Goal: Task Accomplishment & Management: Manage account settings

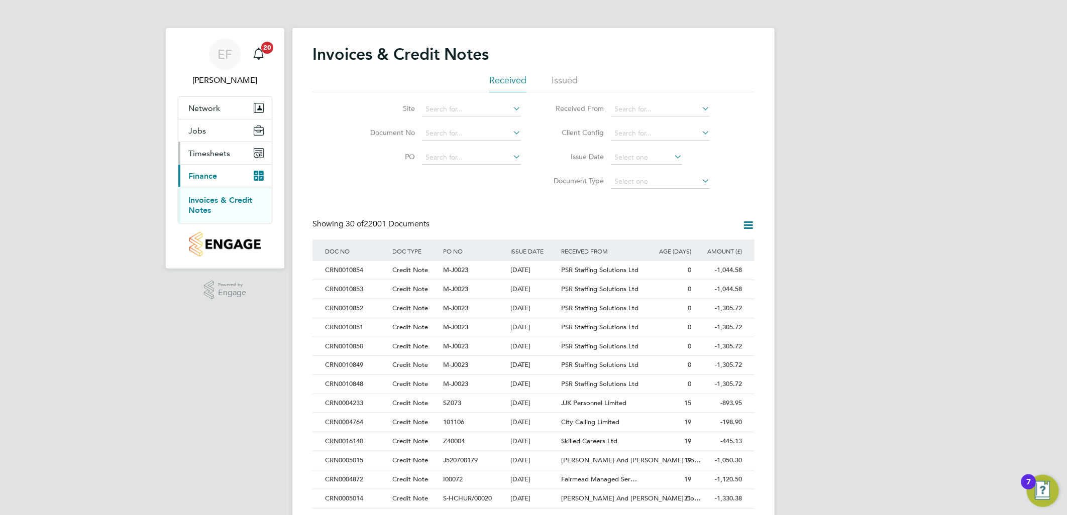
click at [211, 149] on span "Timesheets" at bounding box center [209, 154] width 42 height 10
click at [221, 177] on link "Timesheets" at bounding box center [209, 178] width 42 height 10
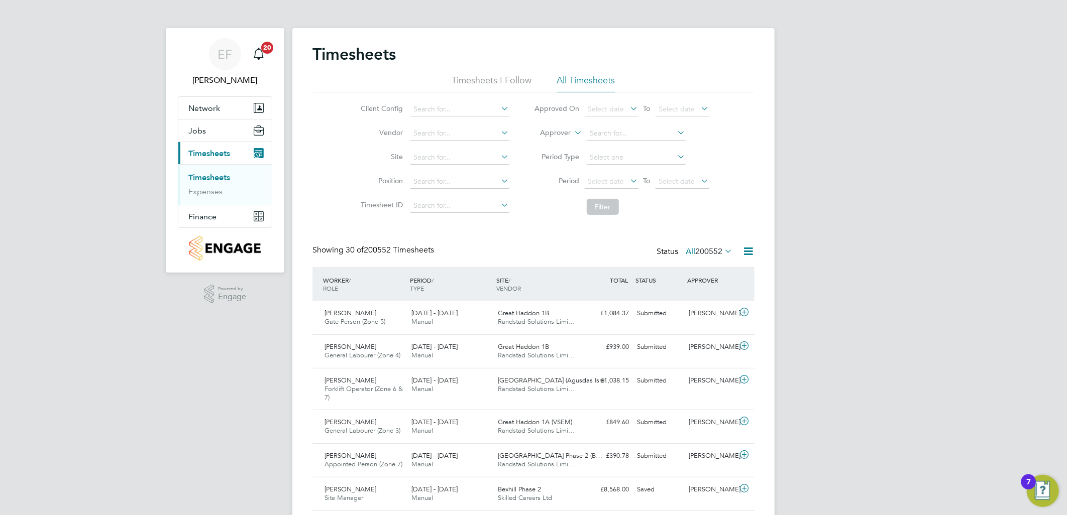
click at [504, 74] on li "Timesheets I Follow" at bounding box center [492, 83] width 80 height 18
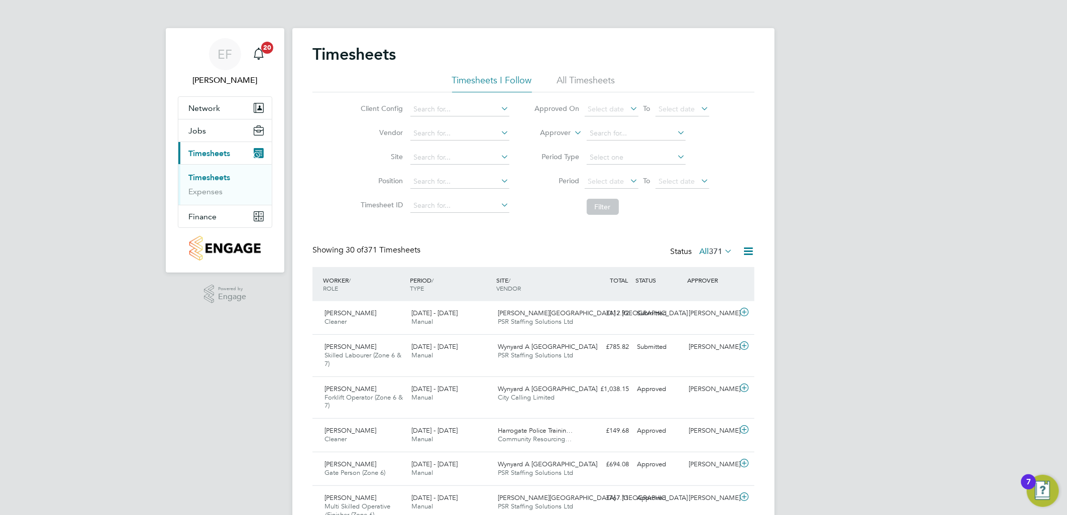
click at [722, 250] on icon at bounding box center [722, 251] width 0 height 14
click at [715, 294] on li "Submitted" at bounding box center [709, 297] width 46 height 14
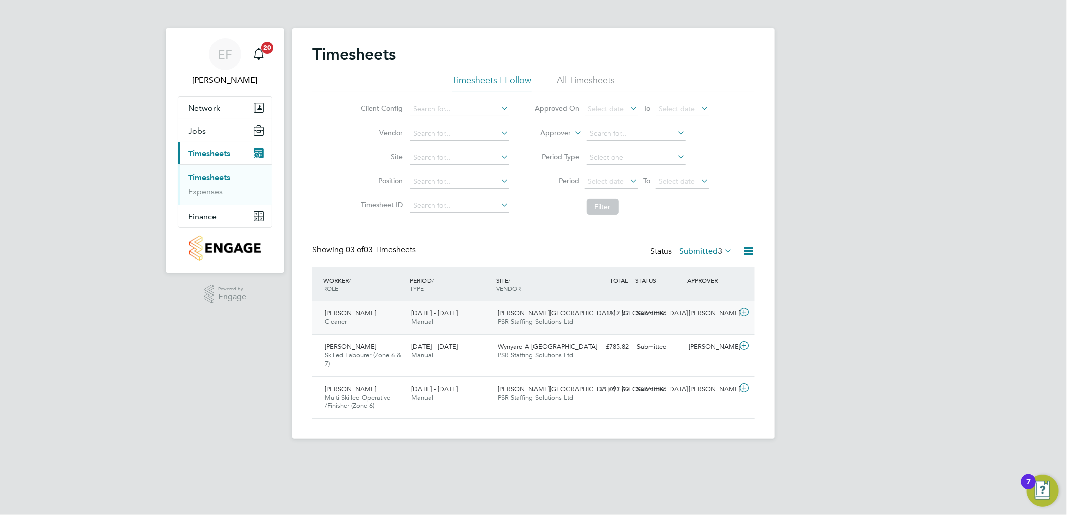
click at [749, 314] on icon at bounding box center [744, 312] width 13 height 8
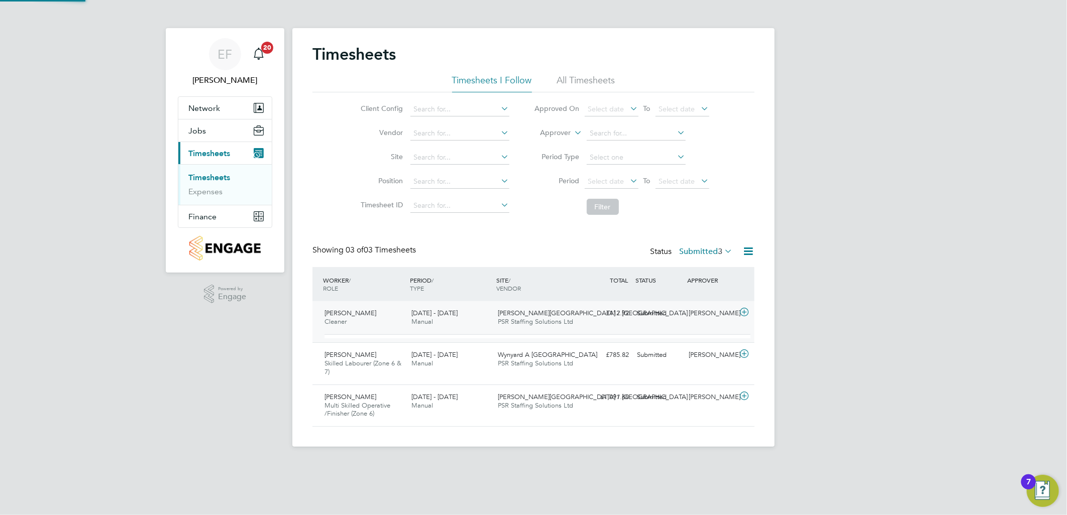
scroll to position [17, 98]
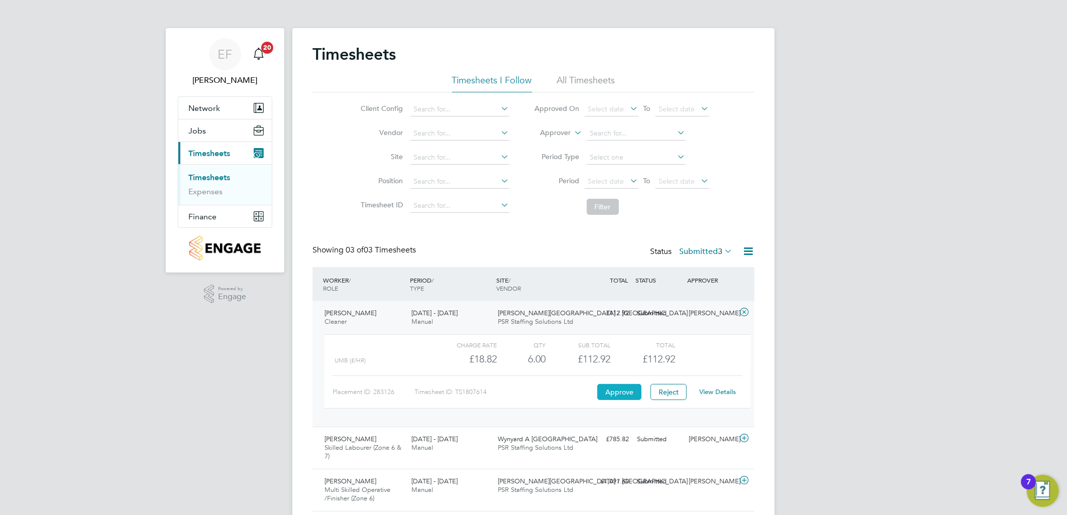
click at [615, 390] on button "Approve" at bounding box center [619, 392] width 44 height 16
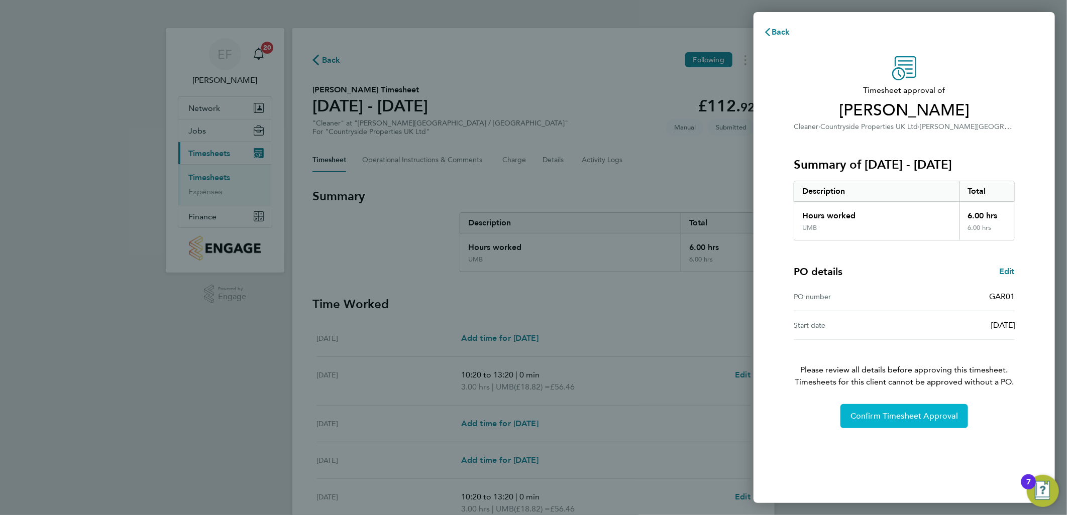
click at [928, 417] on span "Confirm Timesheet Approval" at bounding box center [903, 416] width 107 height 10
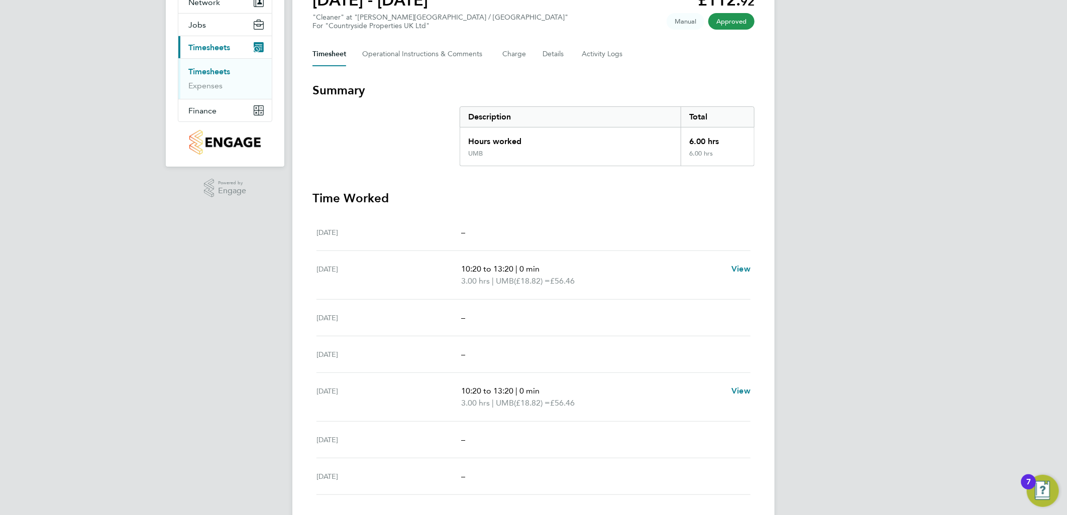
scroll to position [56, 0]
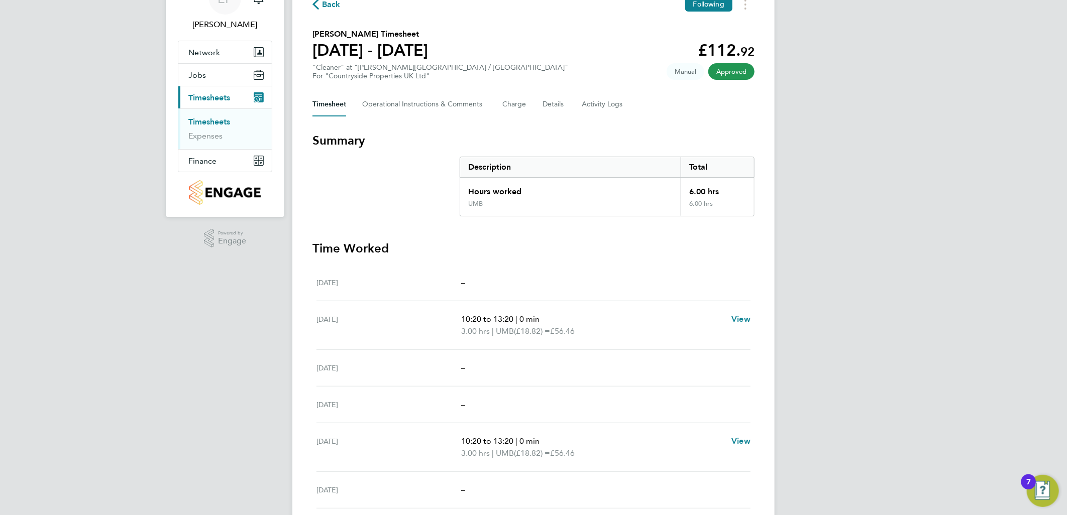
click at [221, 123] on link "Timesheets" at bounding box center [209, 122] width 42 height 10
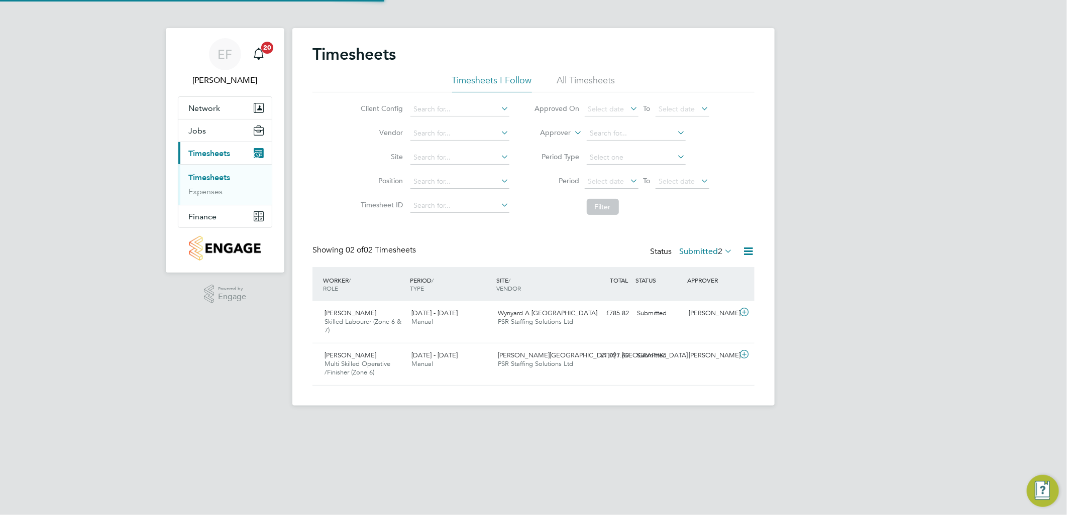
scroll to position [25, 87]
click at [745, 316] on icon at bounding box center [744, 312] width 13 height 8
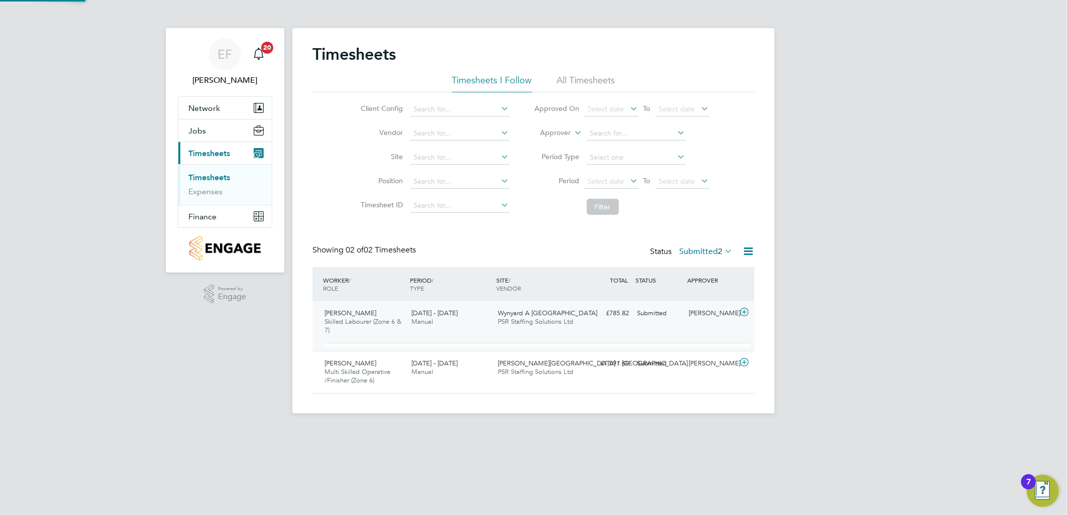
scroll to position [17, 98]
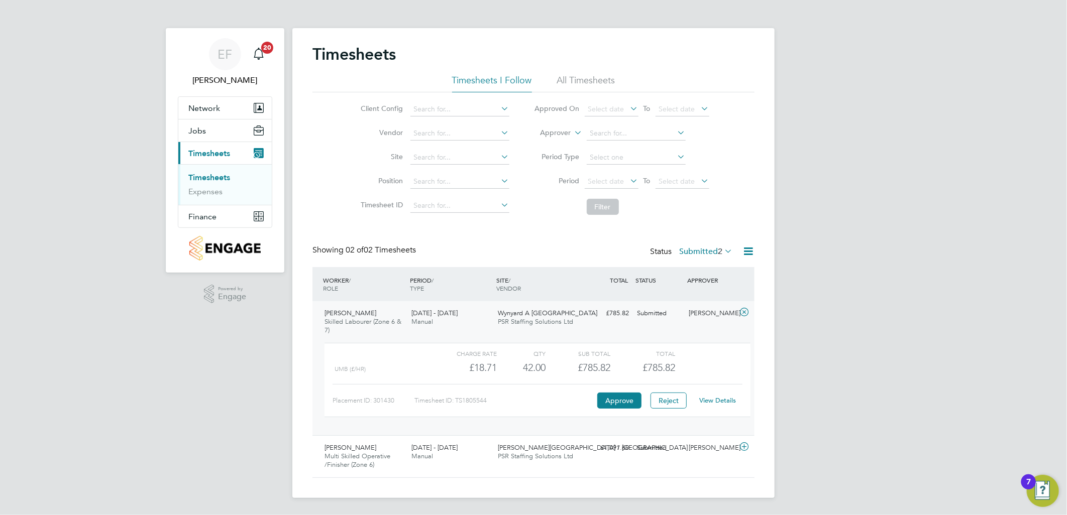
click at [725, 399] on link "View Details" at bounding box center [718, 400] width 37 height 9
click at [611, 129] on input at bounding box center [636, 134] width 99 height 14
click at [615, 147] on b "M a tthew" at bounding box center [604, 147] width 29 height 9
type input "Matthew Ajimati"
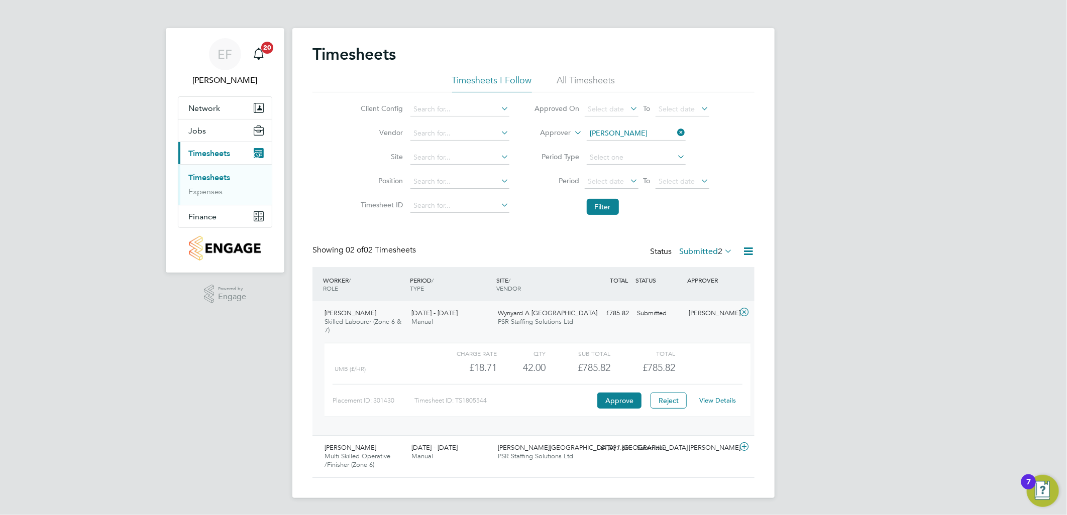
click at [588, 79] on li "All Timesheets" at bounding box center [586, 83] width 58 height 18
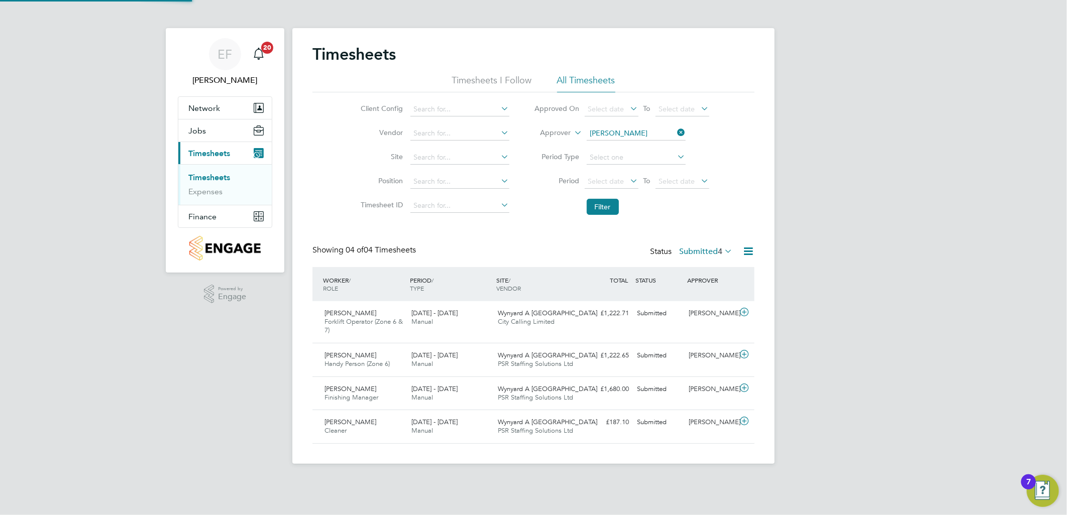
scroll to position [0, 0]
click at [745, 389] on icon at bounding box center [744, 388] width 13 height 8
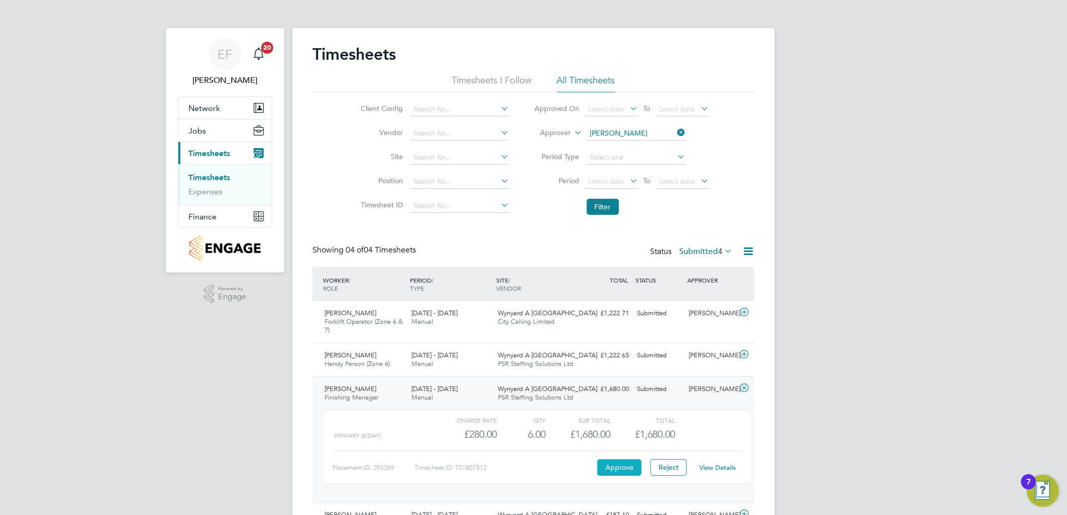
click at [616, 467] on button "Approve" at bounding box center [619, 468] width 44 height 16
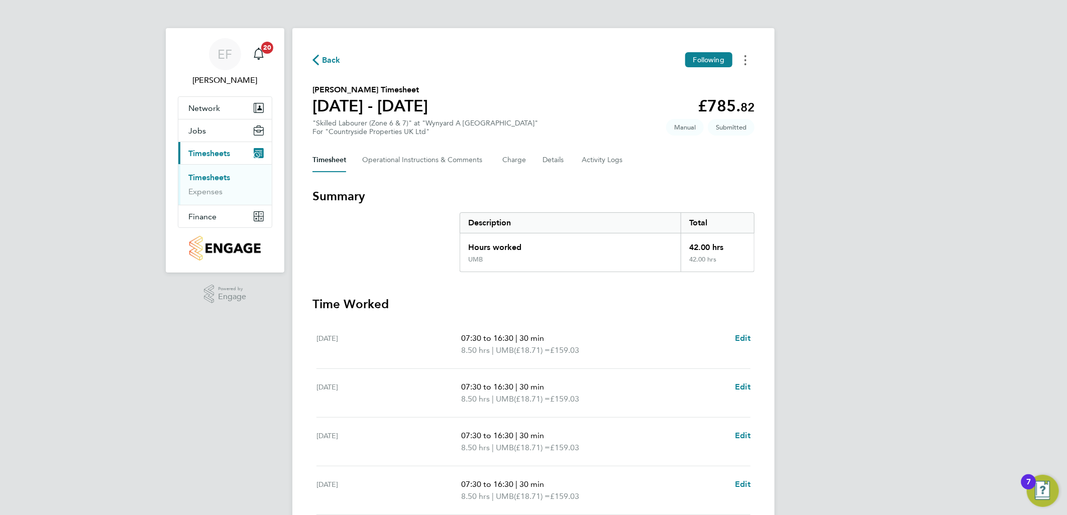
click at [747, 61] on button "Timesheets Menu" at bounding box center [745, 60] width 18 height 16
click at [683, 101] on link "Download timesheet" at bounding box center [694, 102] width 121 height 20
drag, startPoint x: 219, startPoint y: 177, endPoint x: 266, endPoint y: 194, distance: 50.4
click at [219, 177] on link "Timesheets" at bounding box center [209, 178] width 42 height 10
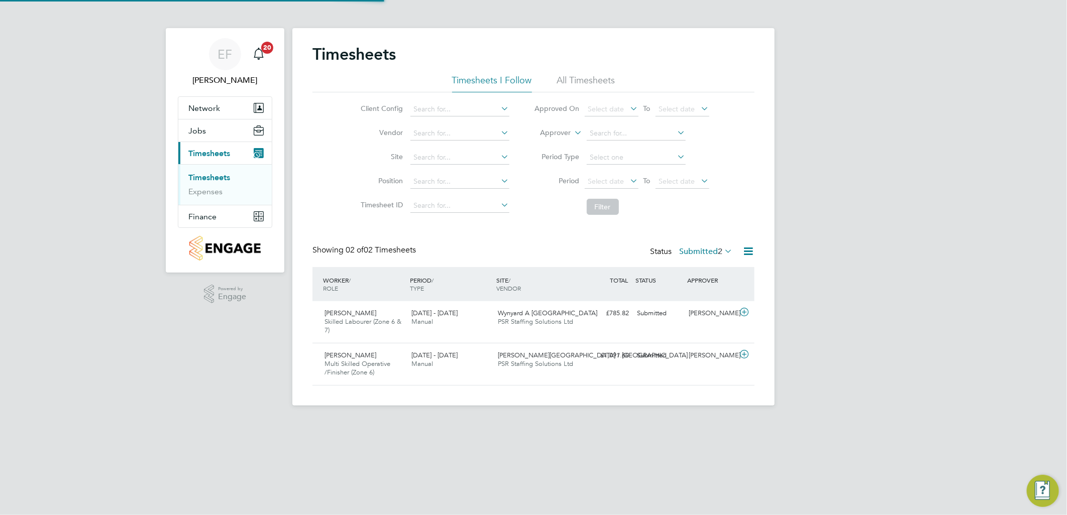
scroll to position [25, 87]
click at [588, 77] on li "All Timesheets" at bounding box center [586, 83] width 58 height 18
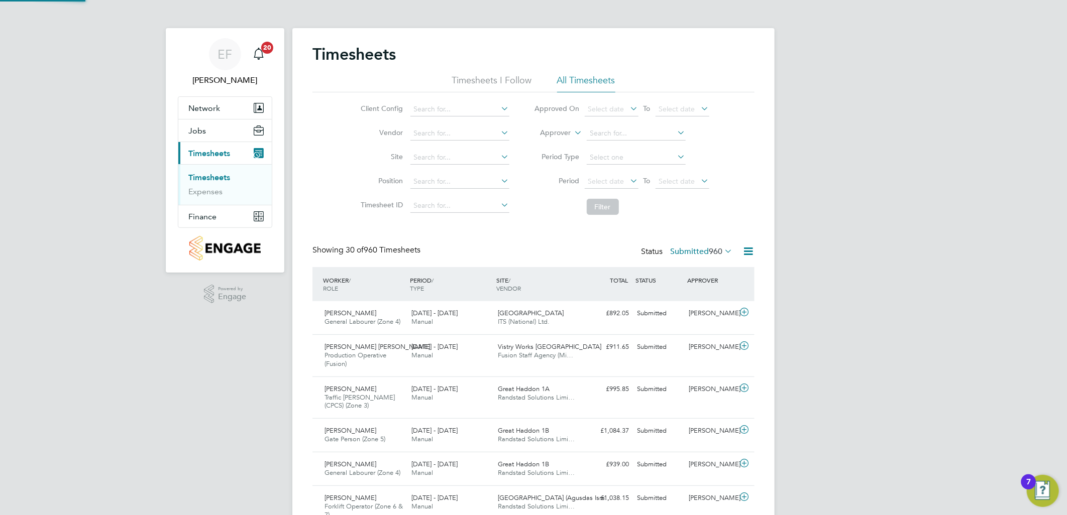
scroll to position [0, 0]
click at [710, 255] on span "960" at bounding box center [716, 252] width 14 height 10
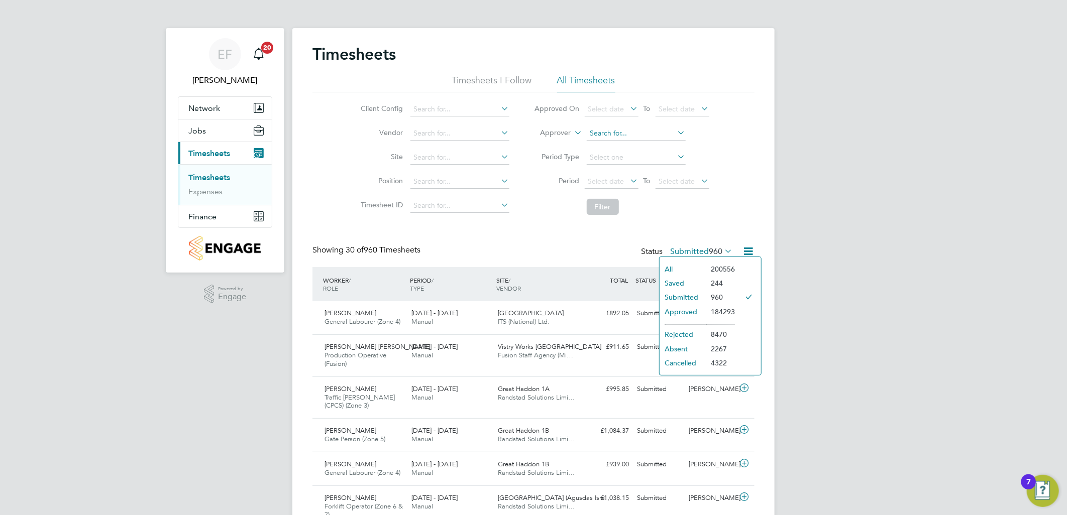
click at [616, 133] on input at bounding box center [636, 134] width 99 height 14
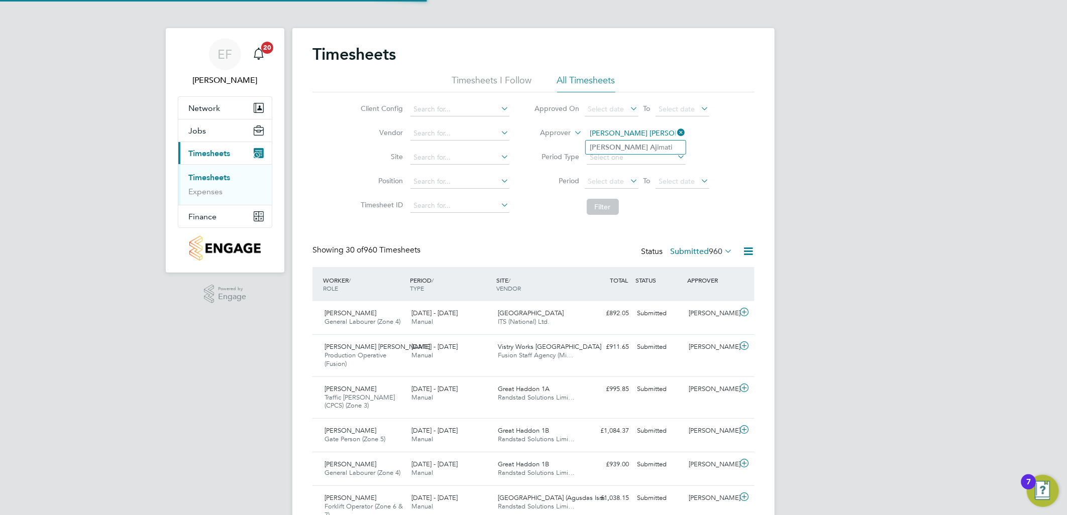
click at [650, 152] on li "Matthew Aj imati" at bounding box center [636, 148] width 100 height 14
type input "Matthew Ajimati"
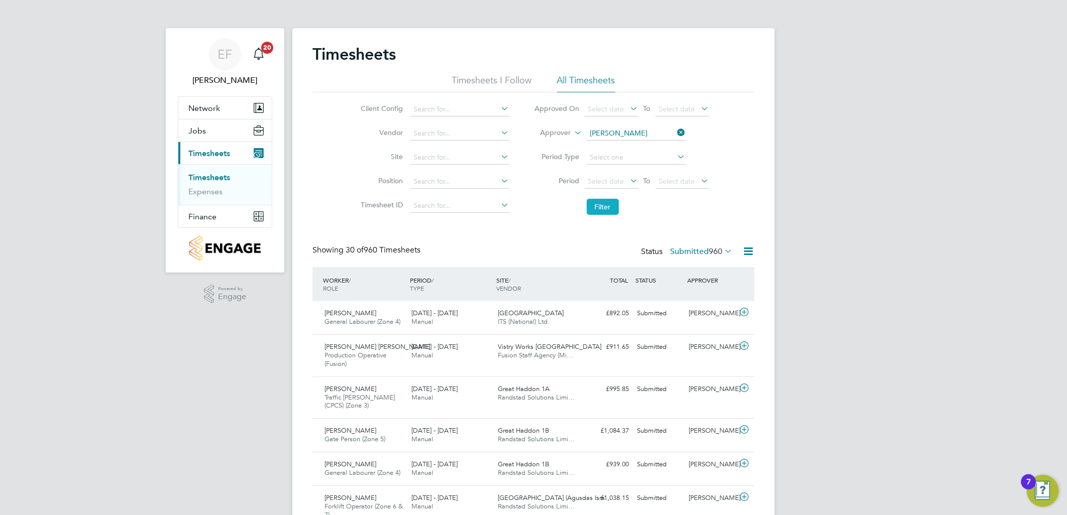
click at [601, 207] on button "Filter" at bounding box center [603, 207] width 32 height 16
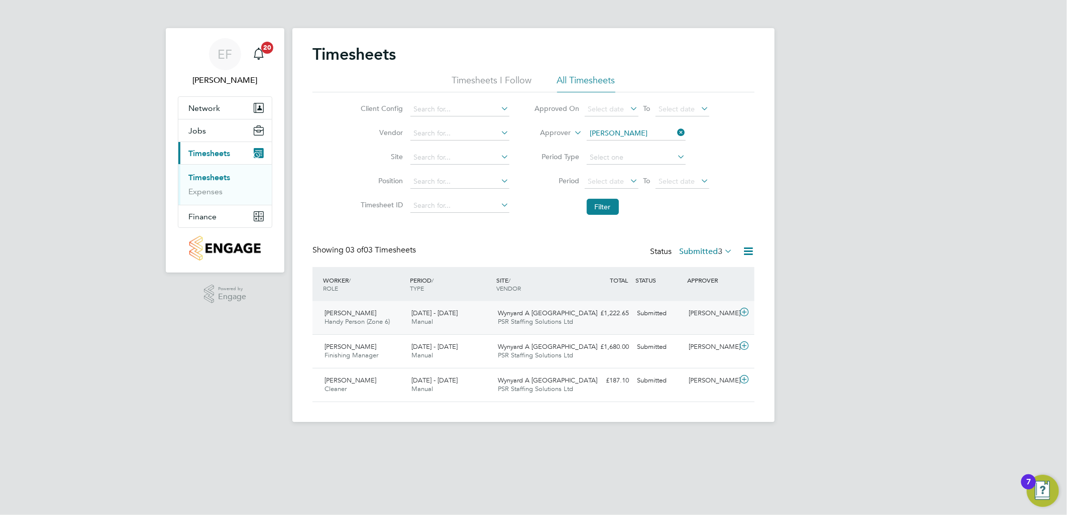
click at [748, 312] on icon at bounding box center [744, 312] width 13 height 8
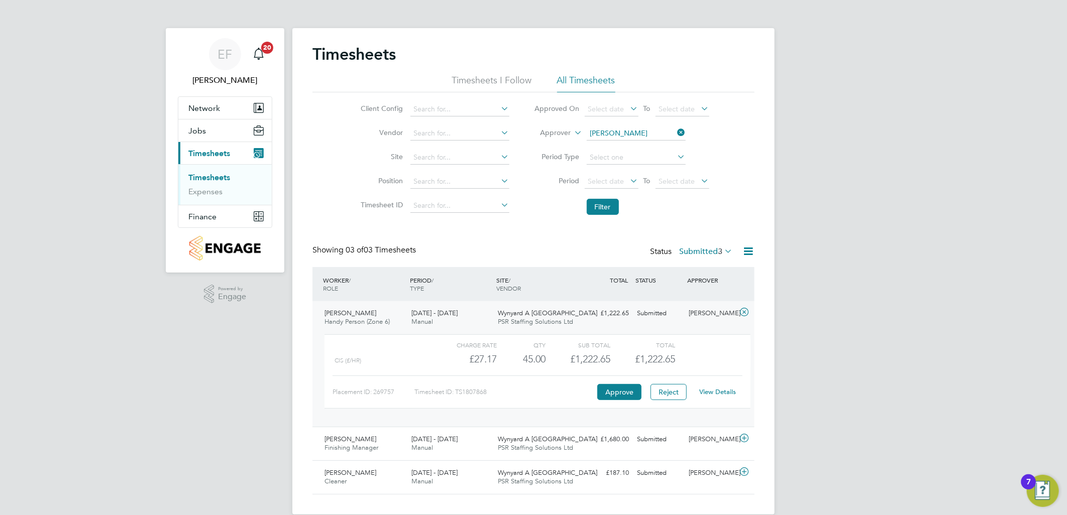
click at [729, 393] on link "View Details" at bounding box center [718, 392] width 37 height 9
click at [742, 437] on icon at bounding box center [744, 438] width 13 height 8
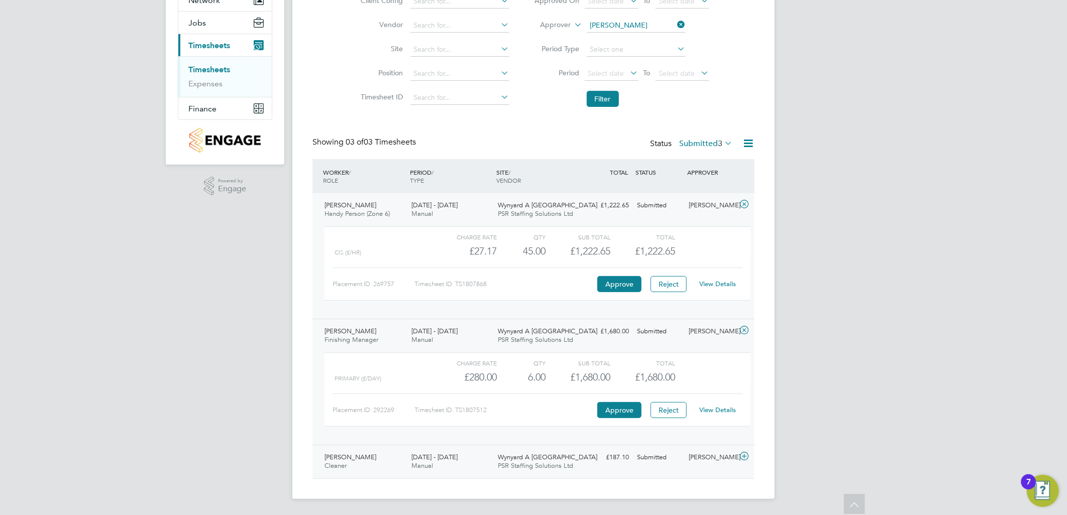
click at [742, 456] on icon at bounding box center [744, 457] width 13 height 8
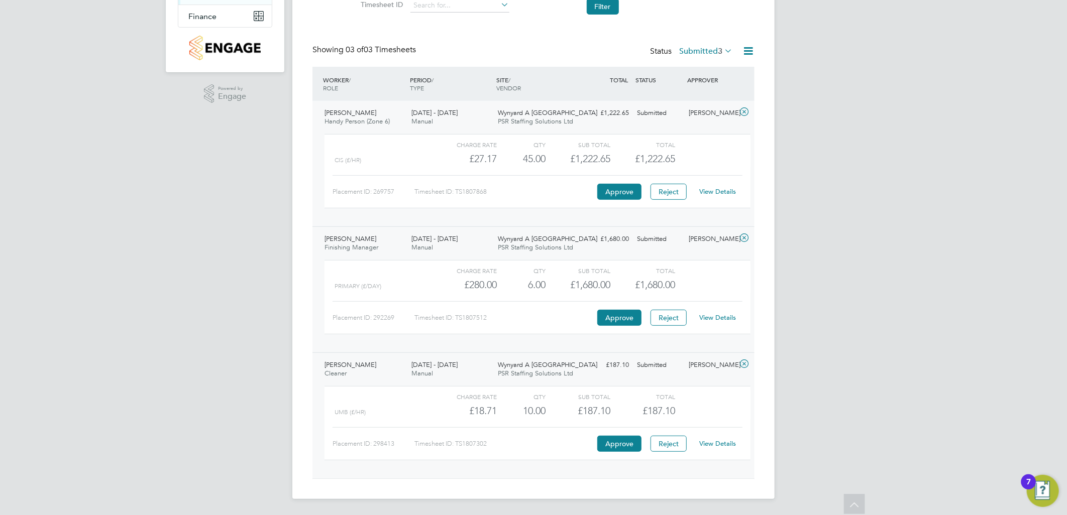
click at [728, 446] on link "View Details" at bounding box center [718, 443] width 37 height 9
click at [722, 315] on link "View Details" at bounding box center [718, 317] width 37 height 9
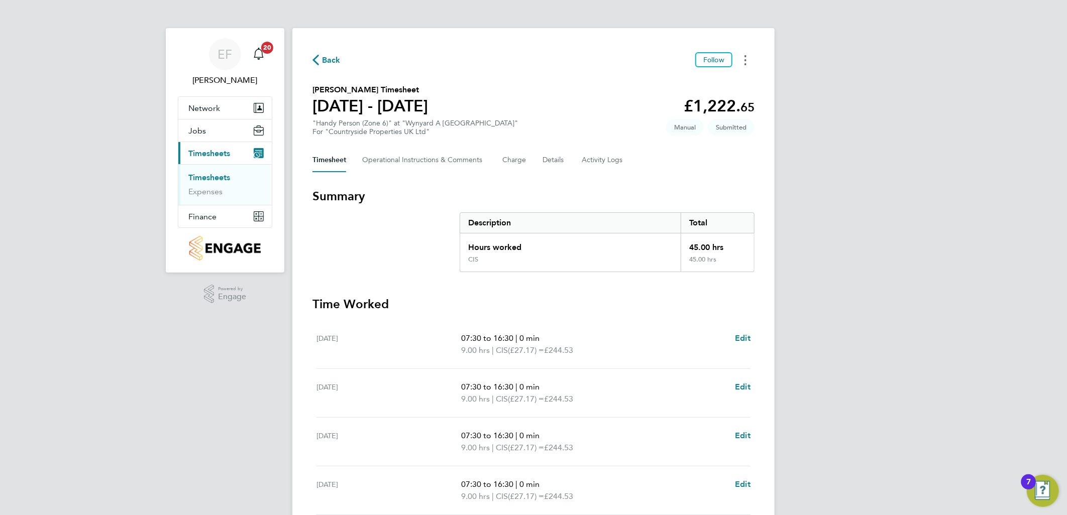
click at [747, 57] on button "Timesheets Menu" at bounding box center [745, 60] width 18 height 16
click at [680, 101] on link "Download timesheet" at bounding box center [694, 102] width 121 height 20
click at [743, 56] on button "Timesheets Menu" at bounding box center [745, 60] width 18 height 16
click at [673, 102] on link "Download timesheet" at bounding box center [694, 102] width 121 height 20
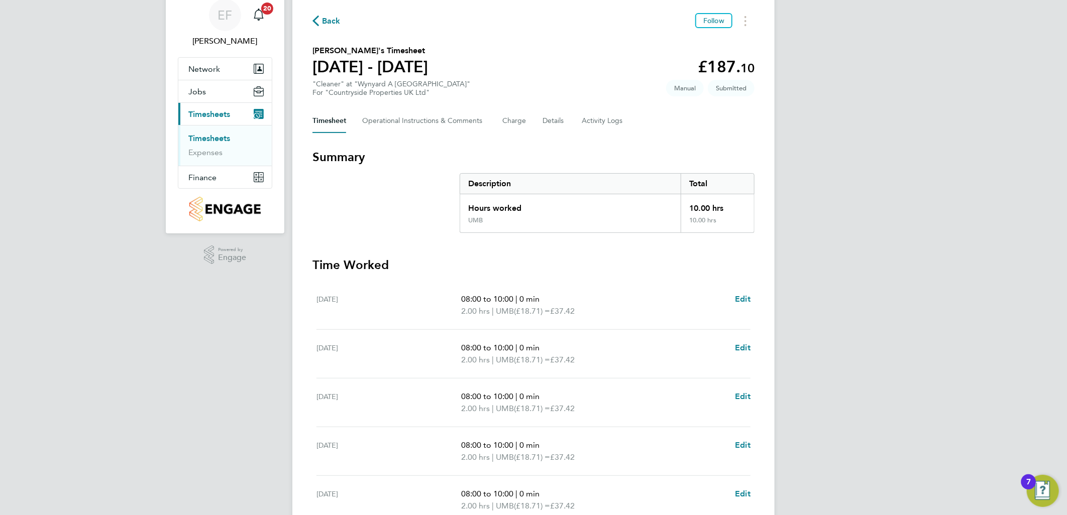
scroll to position [167, 0]
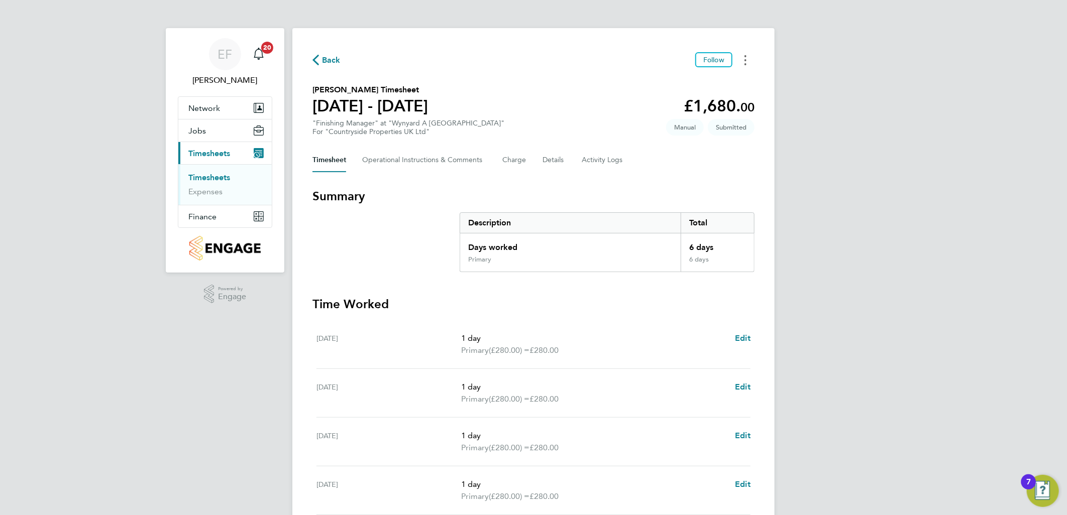
click at [747, 67] on button "Timesheets Menu" at bounding box center [745, 60] width 18 height 16
click at [678, 102] on link "Download timesheet" at bounding box center [694, 102] width 121 height 20
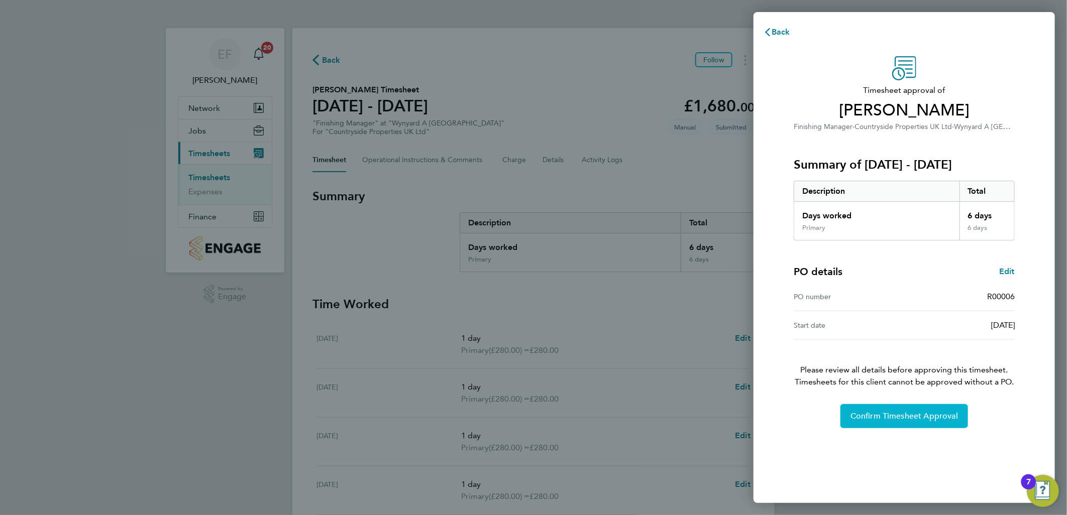
click at [865, 420] on span "Confirm Timesheet Approval" at bounding box center [903, 416] width 107 height 10
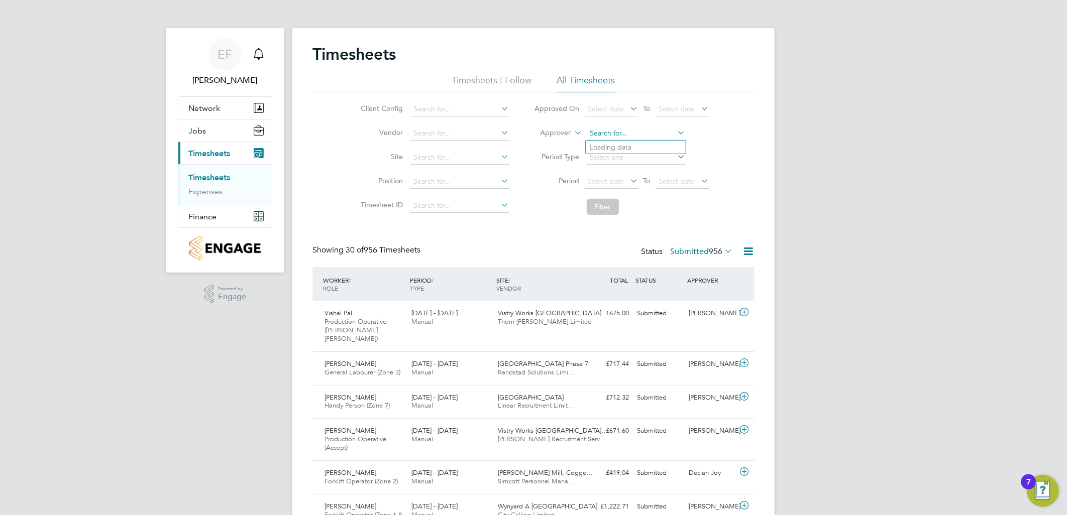
click at [613, 136] on input at bounding box center [636, 134] width 99 height 14
type input "j"
click at [639, 150] on li "M a tthew Ajimati" at bounding box center [636, 148] width 100 height 14
type input "Matthew Ajimati"
click at [611, 209] on button "Filter" at bounding box center [603, 207] width 32 height 16
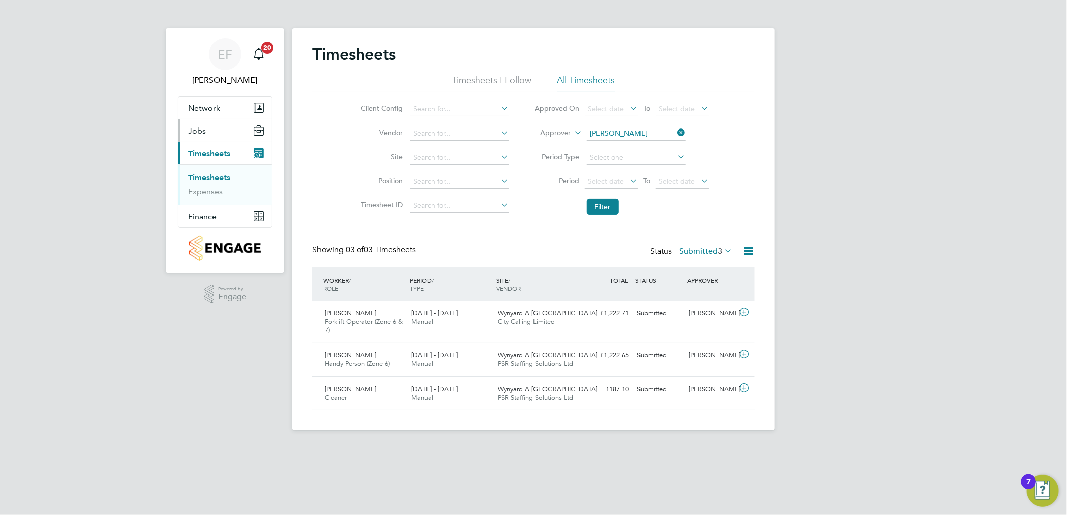
click at [201, 135] on span "Jobs" at bounding box center [197, 131] width 18 height 10
click at [206, 153] on ul "Vacancies Placements" at bounding box center [224, 162] width 93 height 41
click at [206, 154] on link "Vacancies" at bounding box center [206, 155] width 36 height 10
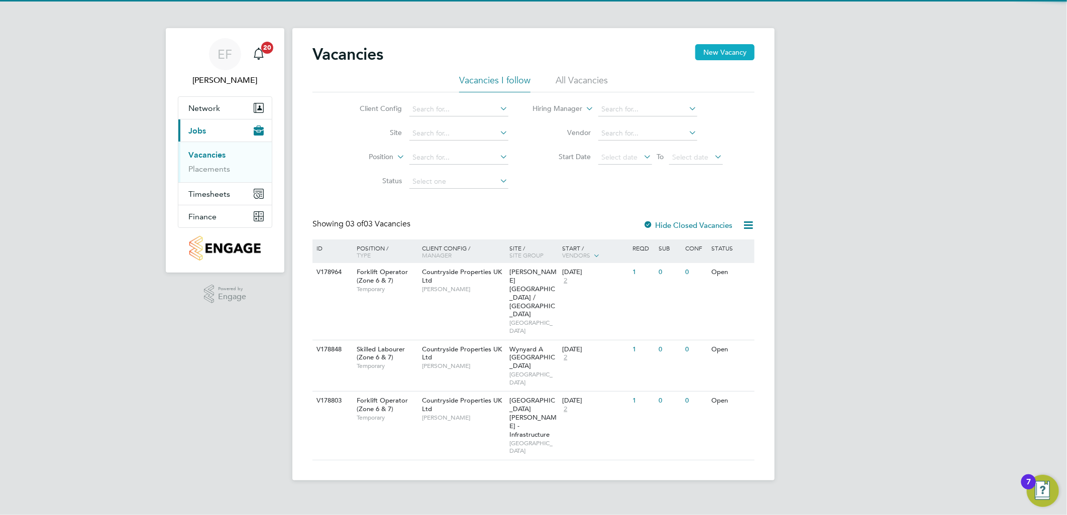
click at [721, 57] on button "New Vacancy" at bounding box center [724, 52] width 59 height 16
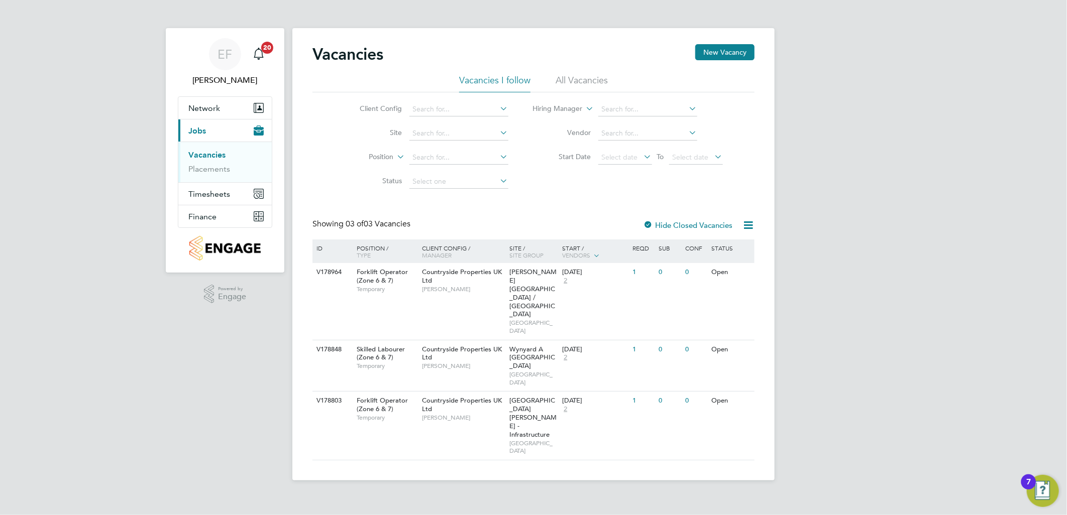
scroll to position [94, 471]
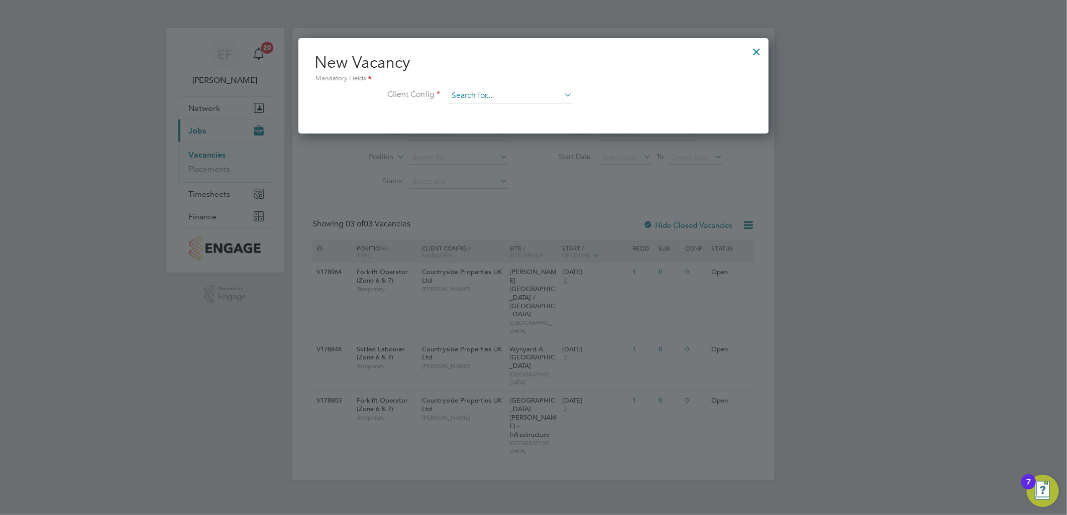
click at [514, 94] on input at bounding box center [510, 95] width 124 height 15
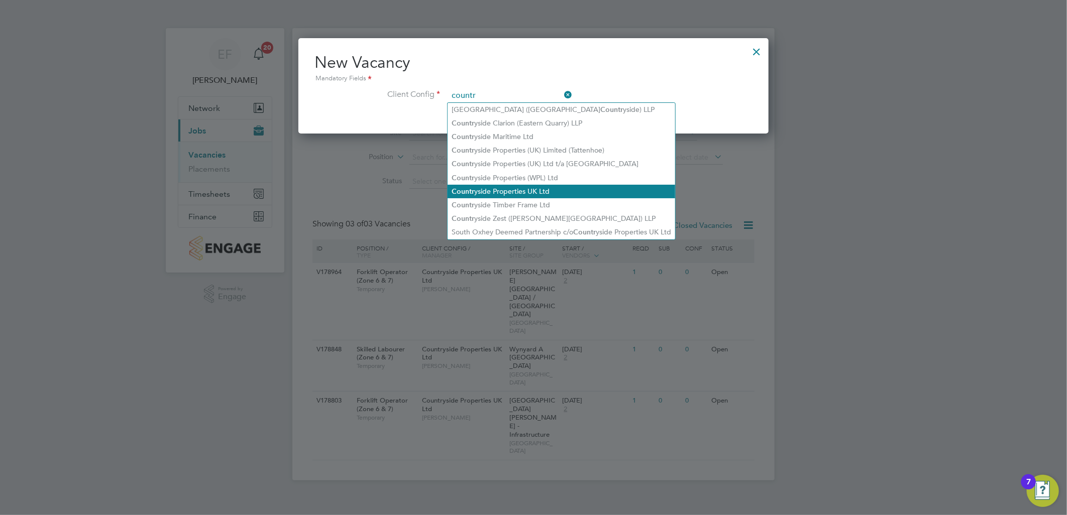
click at [511, 188] on li "Countr yside Properties UK Ltd" at bounding box center [561, 192] width 228 height 14
type input "Countryside Properties UK Ltd"
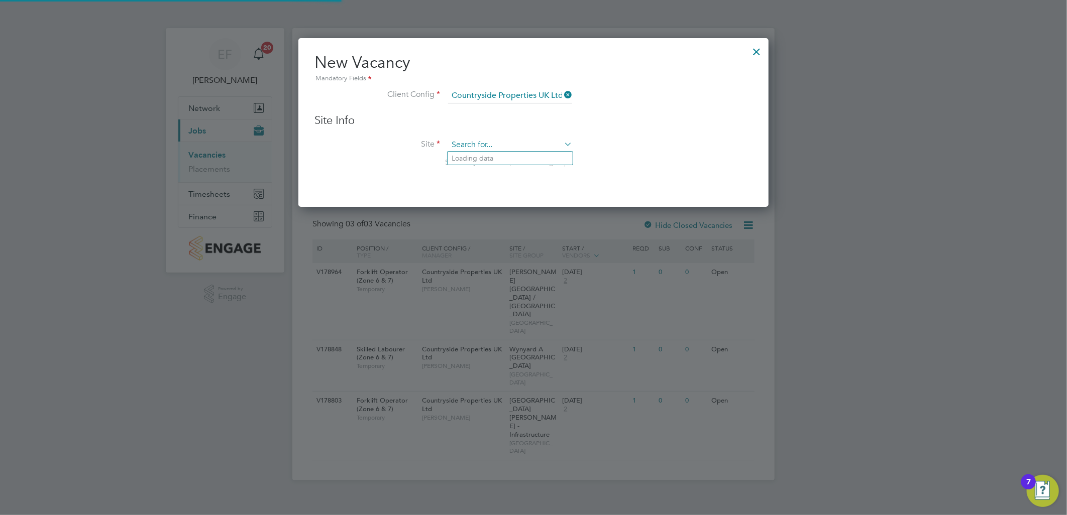
click at [497, 144] on input at bounding box center [510, 145] width 124 height 15
click at [494, 155] on li "Skelton gate, Leeds" at bounding box center [525, 159] width 157 height 14
type input "Skeltongate, Leeds"
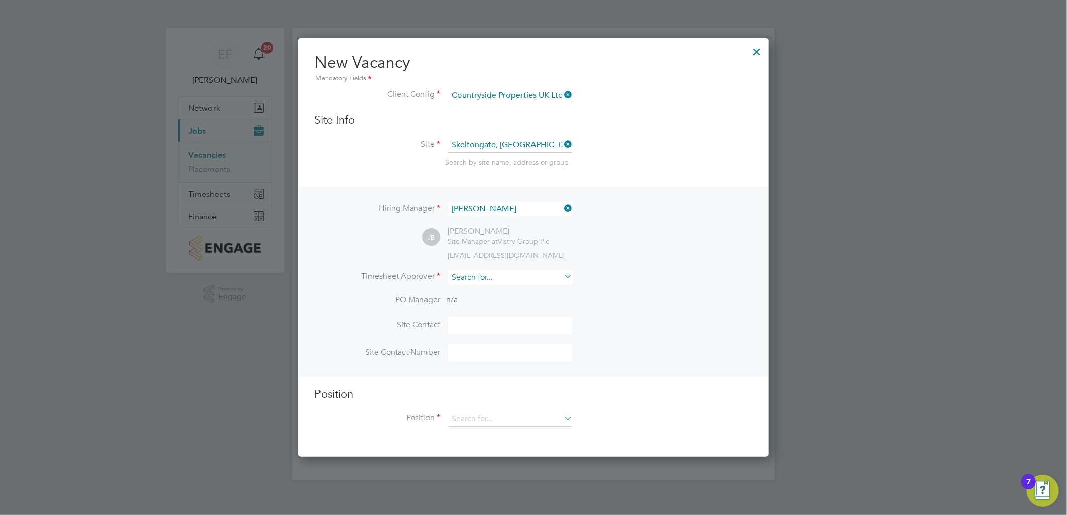
click at [487, 275] on input at bounding box center [510, 277] width 124 height 15
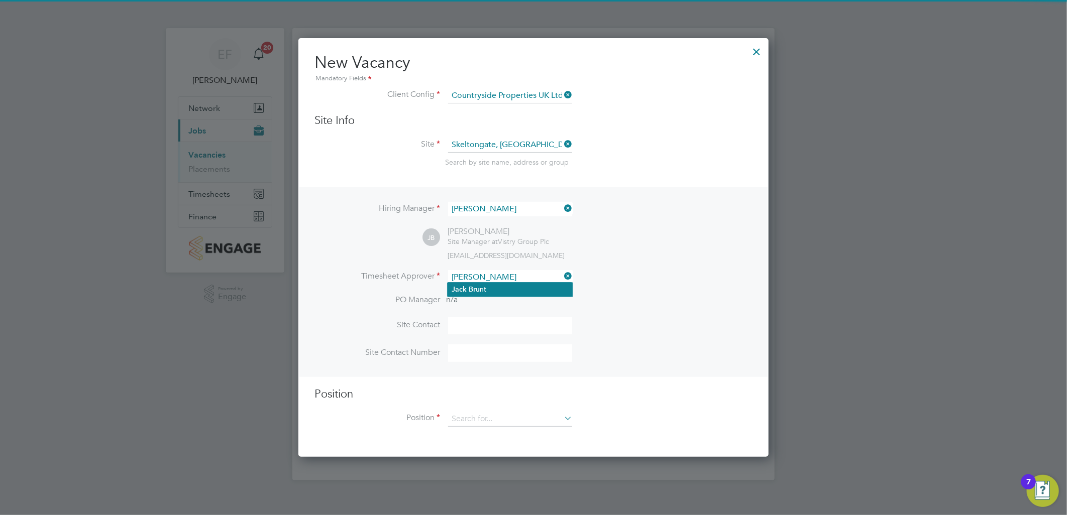
click at [486, 292] on li "Jack Bru nt" at bounding box center [509, 290] width 125 height 14
type input "Jack Brunt"
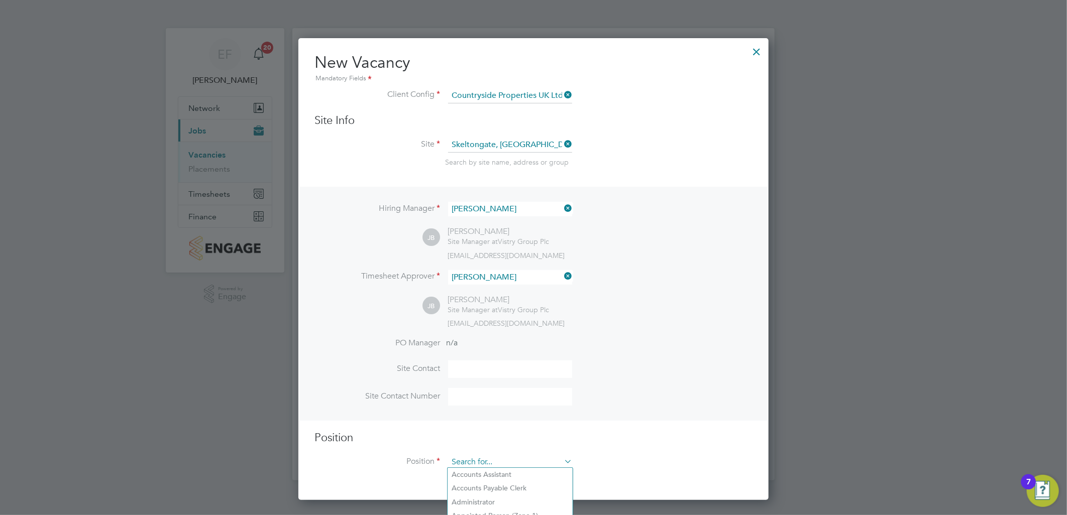
click at [486, 463] on input at bounding box center [510, 462] width 124 height 15
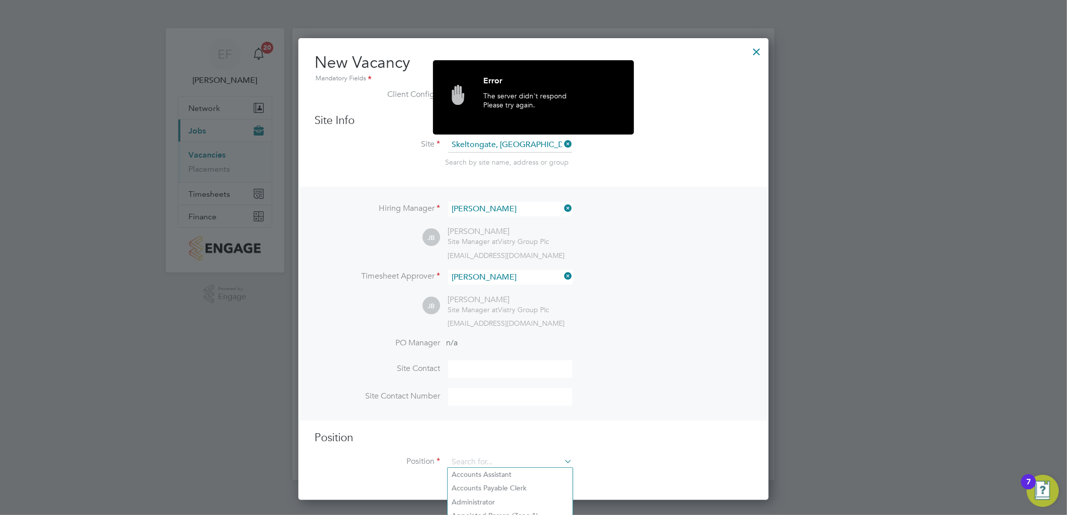
click at [673, 123] on h3 "Site Info" at bounding box center [533, 121] width 438 height 15
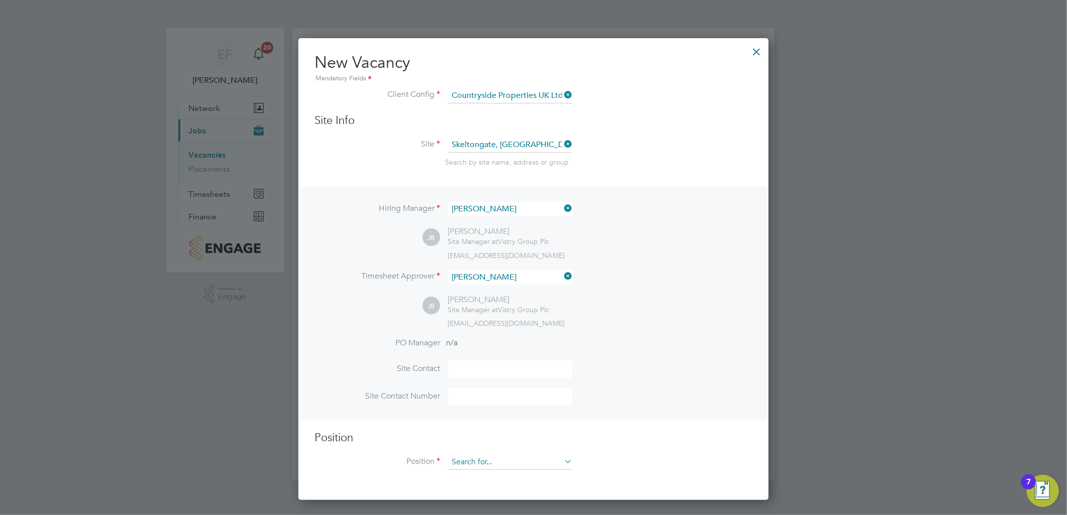
click at [478, 462] on input at bounding box center [510, 462] width 124 height 15
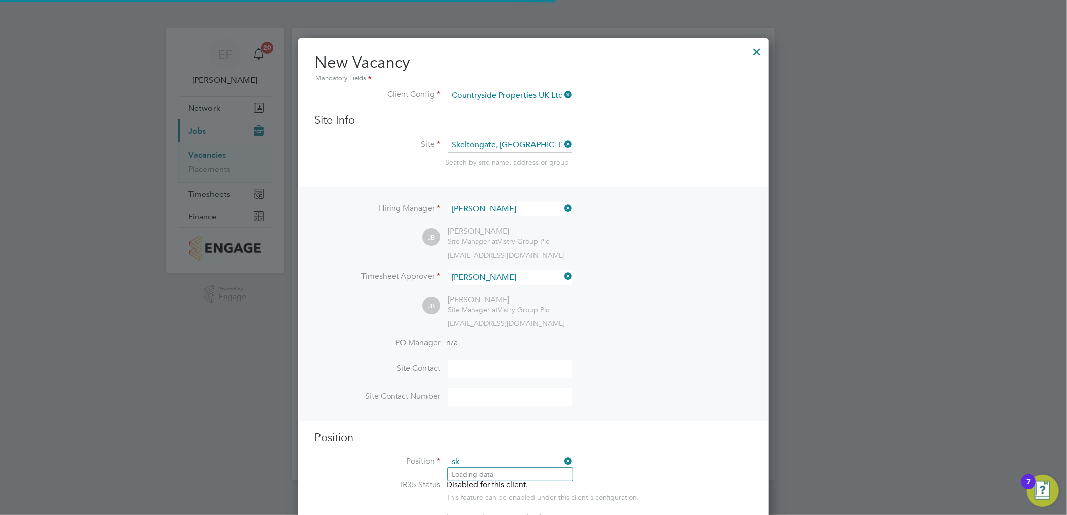
scroll to position [1442, 471]
drag, startPoint x: 487, startPoint y: 457, endPoint x: 412, endPoint y: 458, distance: 75.3
click at [412, 458] on li "Position skelton" at bounding box center [533, 467] width 438 height 25
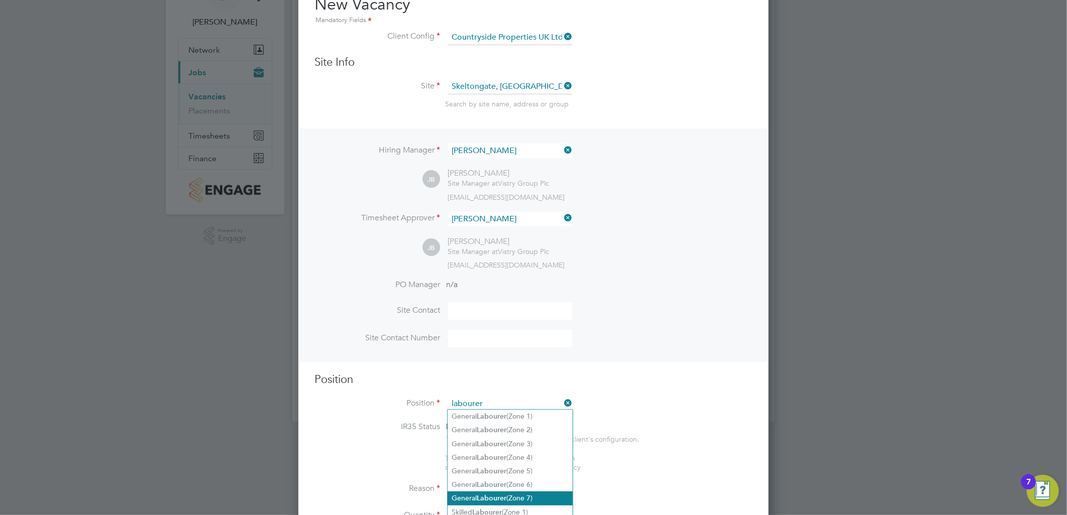
scroll to position [111, 0]
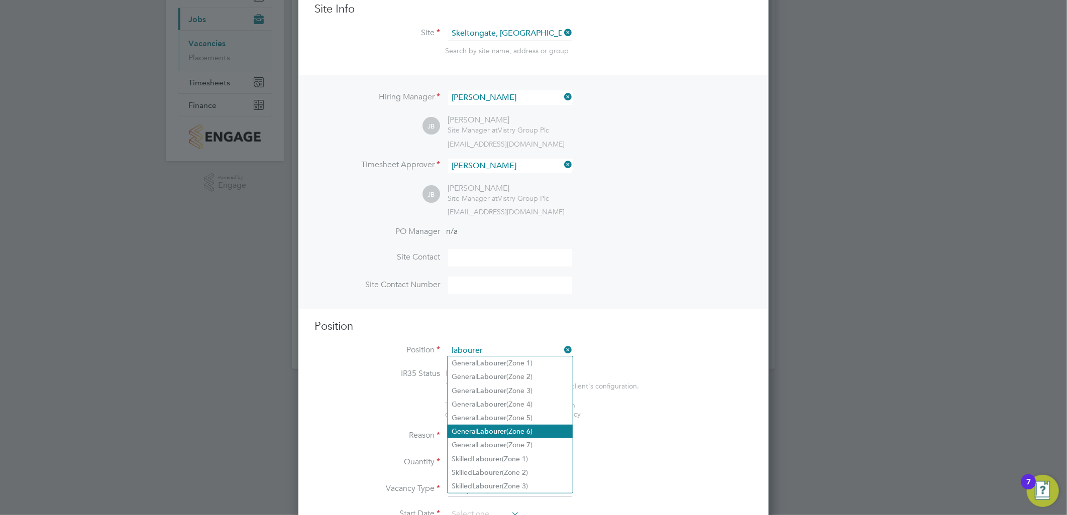
click at [534, 426] on li "General Labourer (Zone 6)" at bounding box center [509, 432] width 125 height 14
type input "General Labourer (Zone 6)"
type textarea "- General labouring duties - Supporting the trades on site - Moving materials a…"
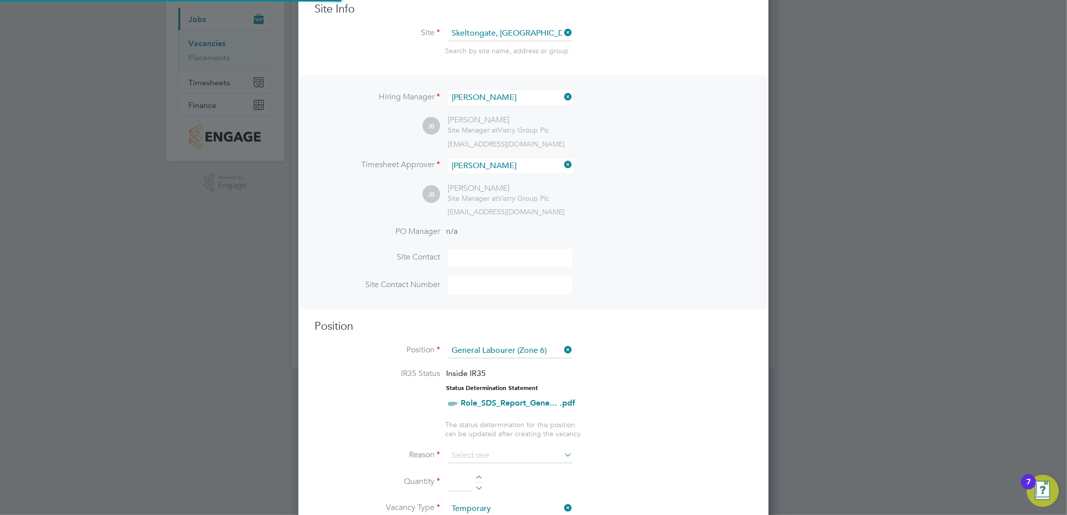
scroll to position [29, 52]
click at [515, 455] on input at bounding box center [510, 455] width 124 height 15
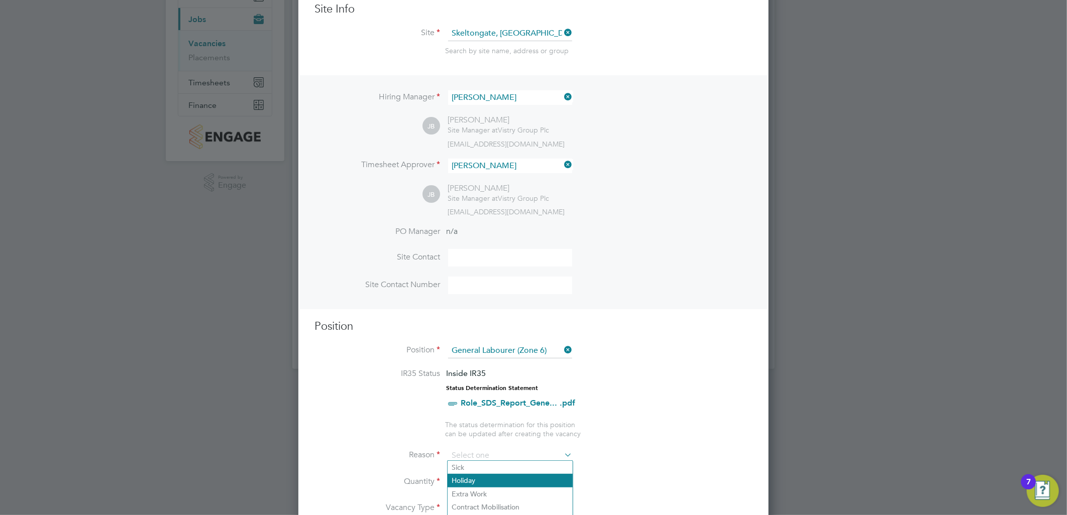
click at [505, 480] on li "Holiday" at bounding box center [509, 480] width 125 height 13
type input "Holiday"
click at [475, 476] on div at bounding box center [479, 479] width 9 height 7
type input "1"
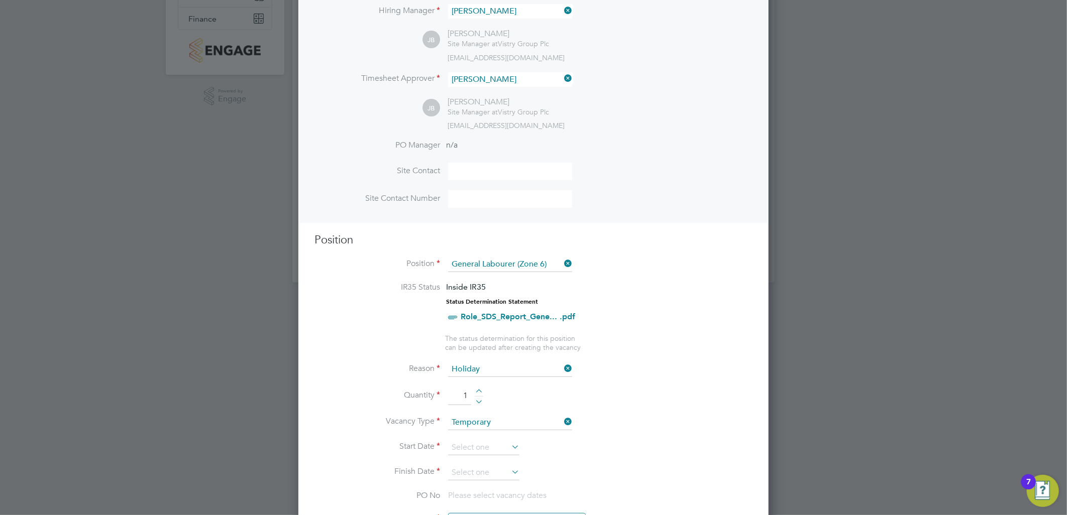
scroll to position [279, 0]
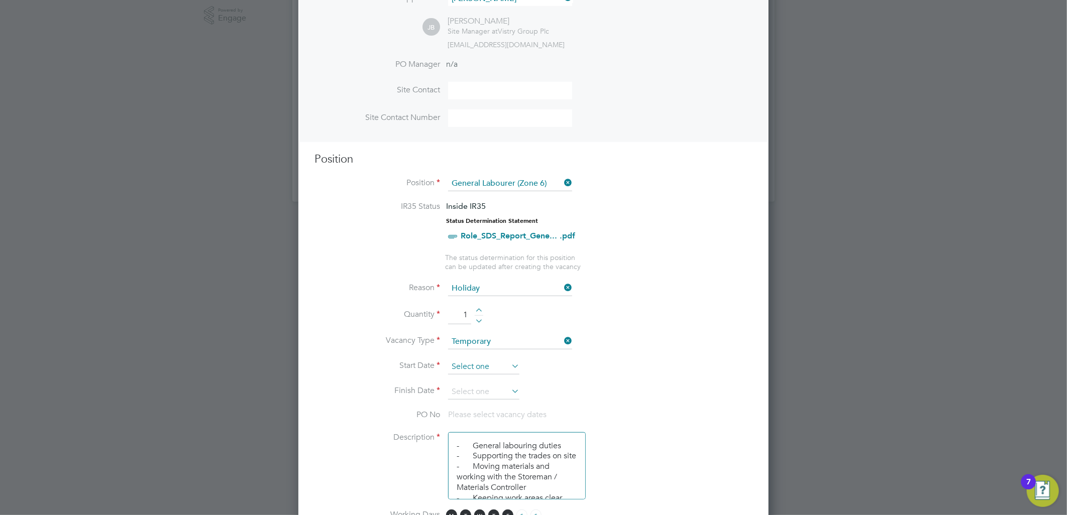
click at [501, 360] on input at bounding box center [483, 367] width 71 height 15
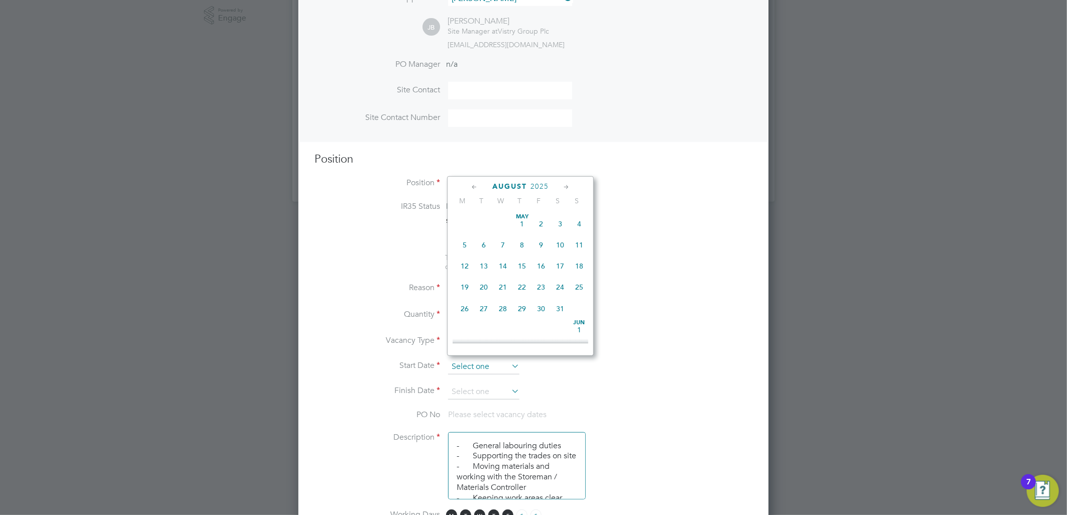
scroll to position [387, 0]
click at [485, 265] on span "26" at bounding box center [483, 260] width 19 height 19
type input "26 Aug 2025"
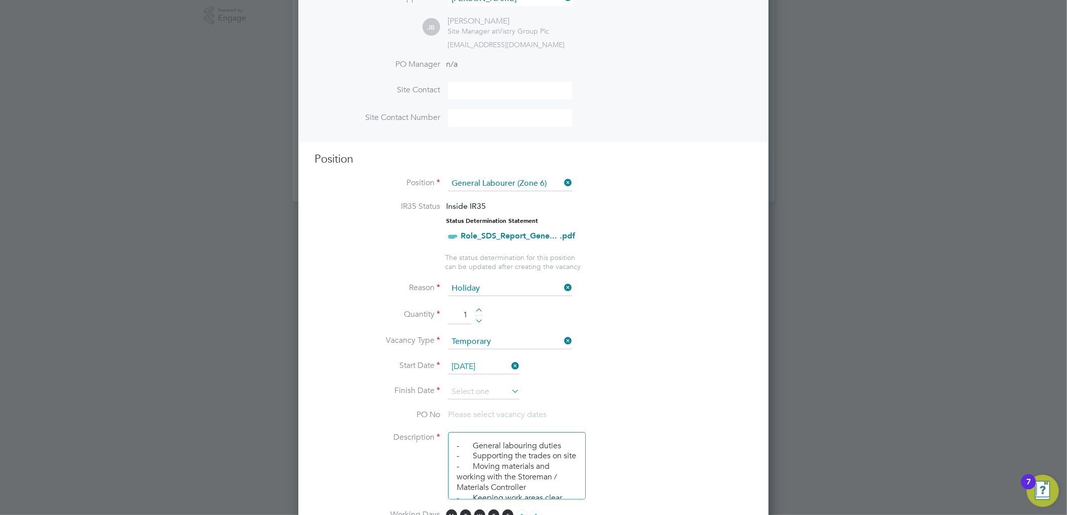
click at [509, 387] on icon at bounding box center [509, 391] width 0 height 14
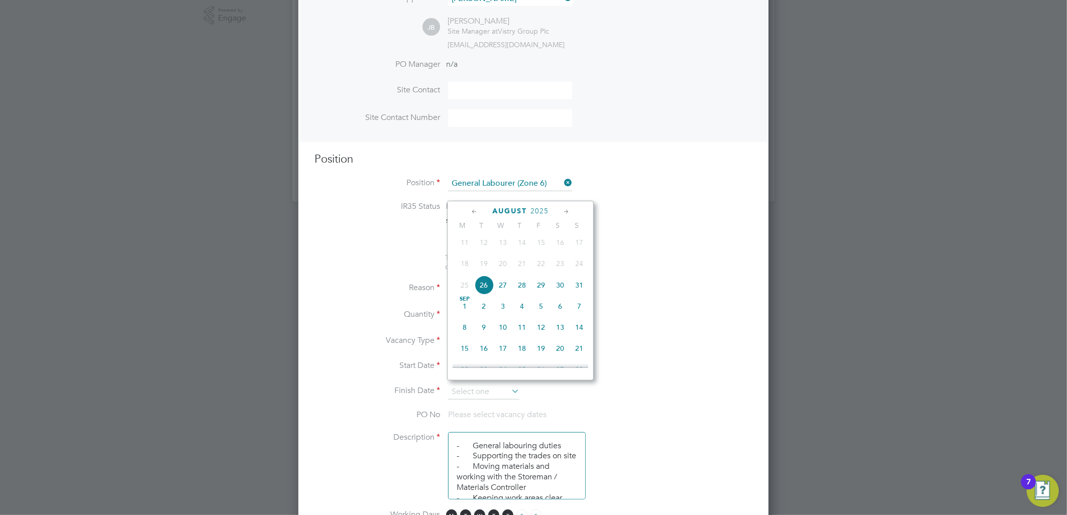
click at [544, 293] on span "29" at bounding box center [540, 285] width 19 height 19
type input "29 Aug 2025"
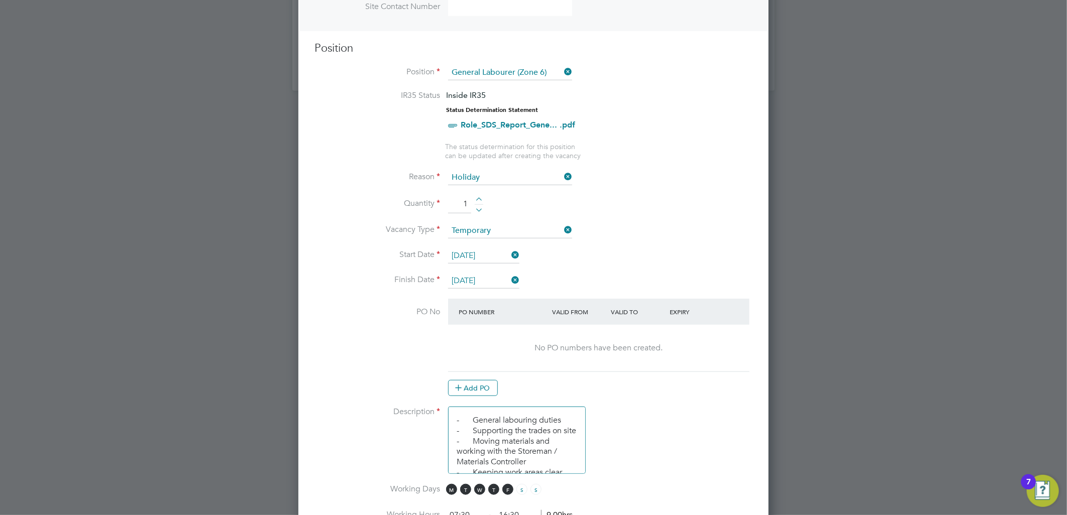
scroll to position [390, 0]
click at [481, 380] on button "Add PO" at bounding box center [473, 388] width 50 height 16
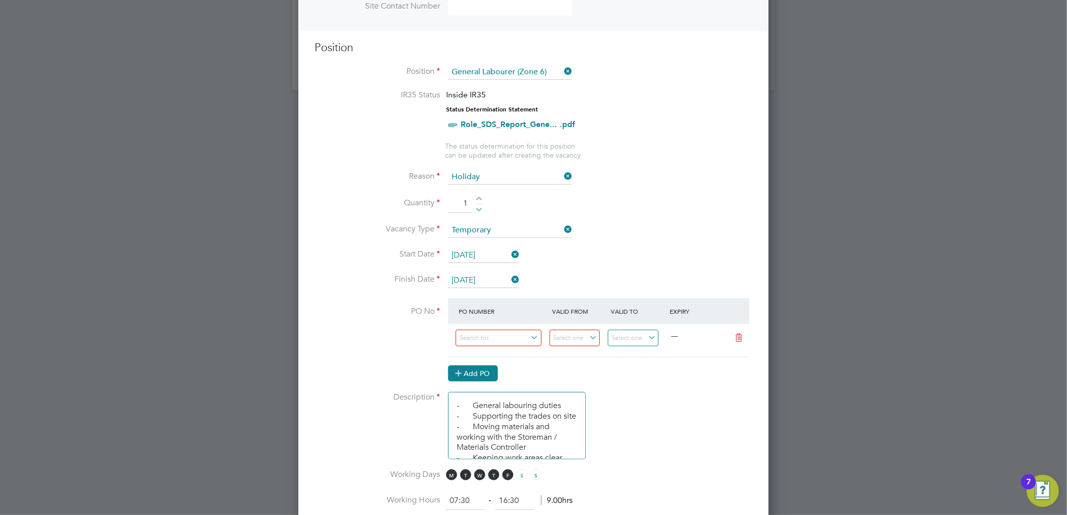
scroll to position [1517, 471]
click at [491, 335] on input at bounding box center [499, 338] width 86 height 17
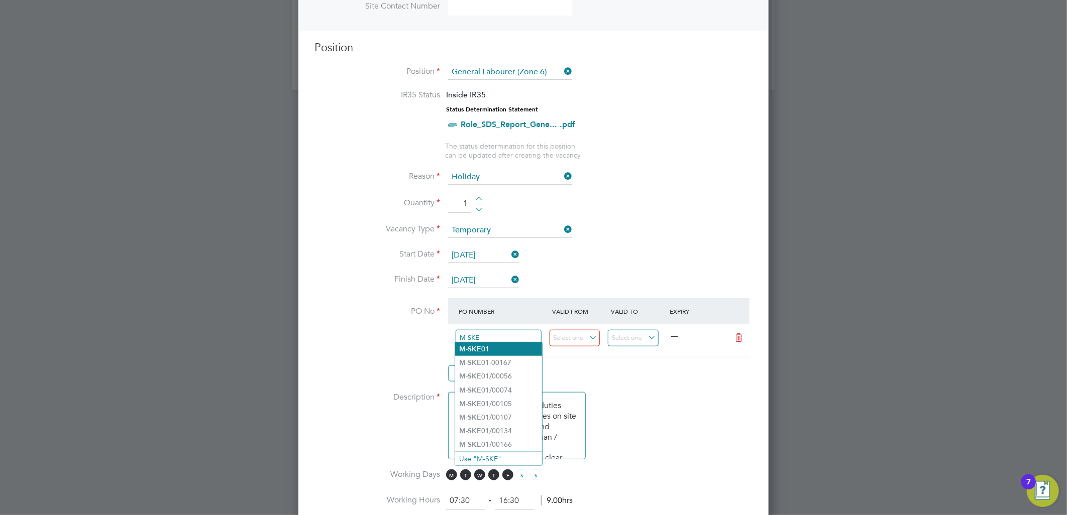
type input "M-SKE"
click at [481, 348] on li "M-SKE 01" at bounding box center [498, 350] width 87 height 14
type input "08 Dec 2024"
type input "31 Dec 2025"
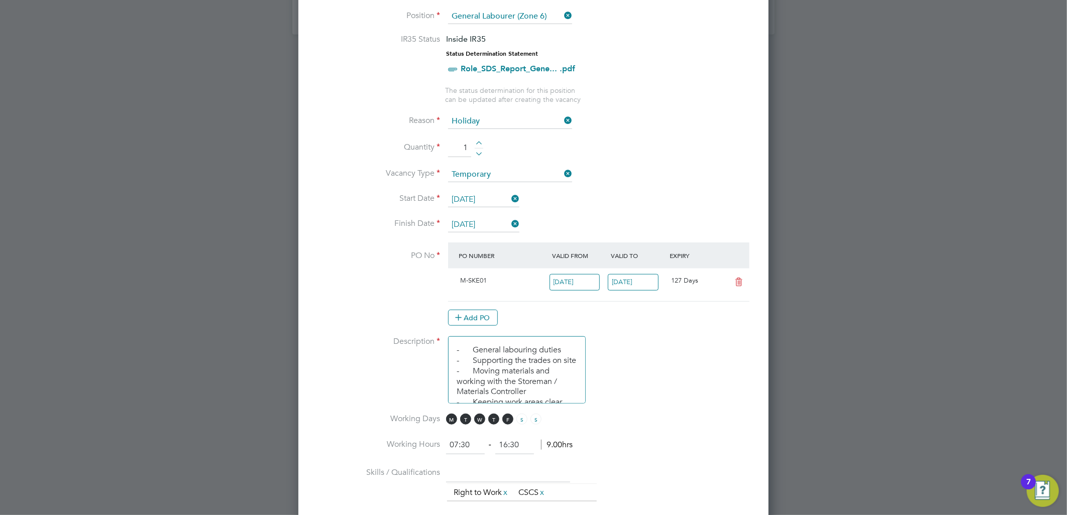
scroll to position [558, 0]
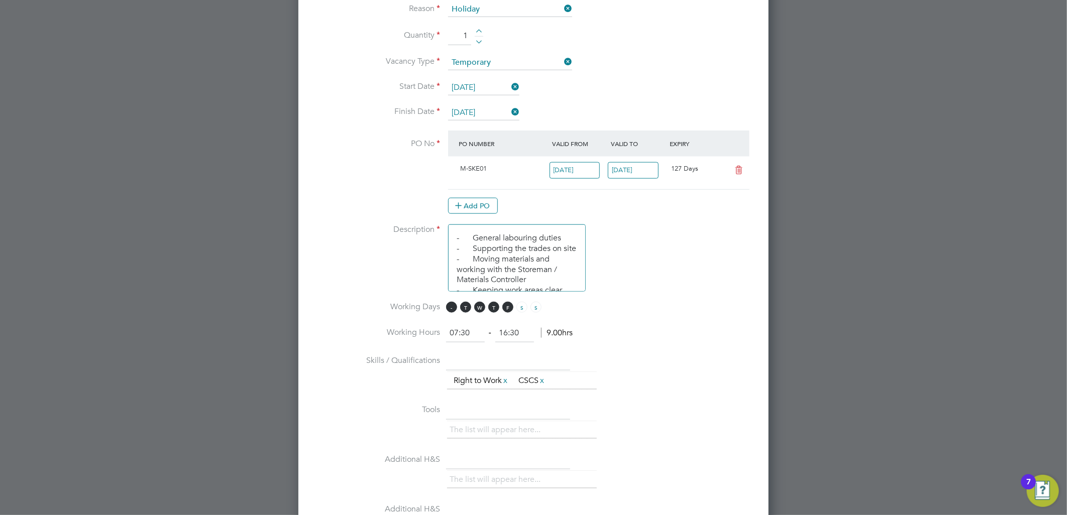
click at [453, 303] on span "M" at bounding box center [451, 307] width 11 height 11
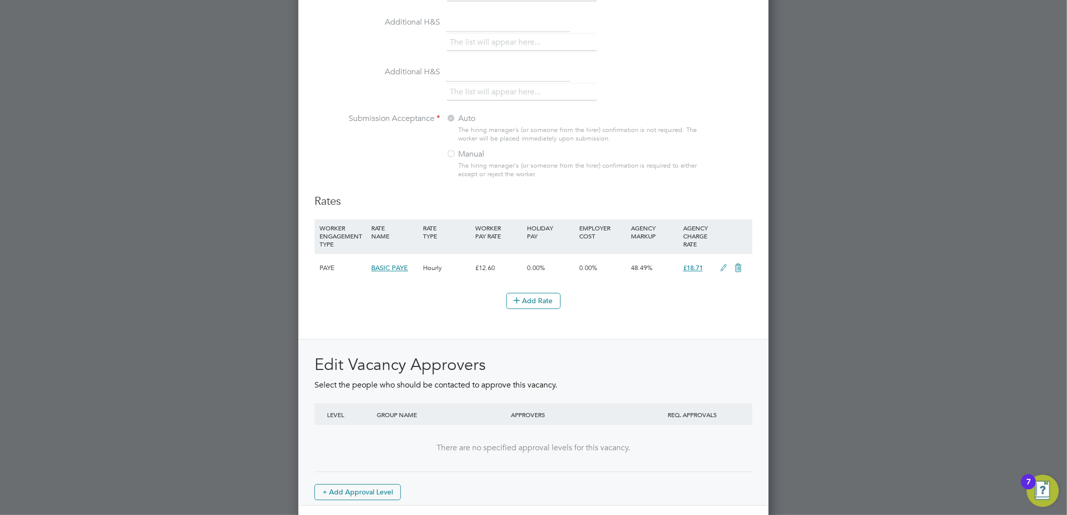
scroll to position [1038, 0]
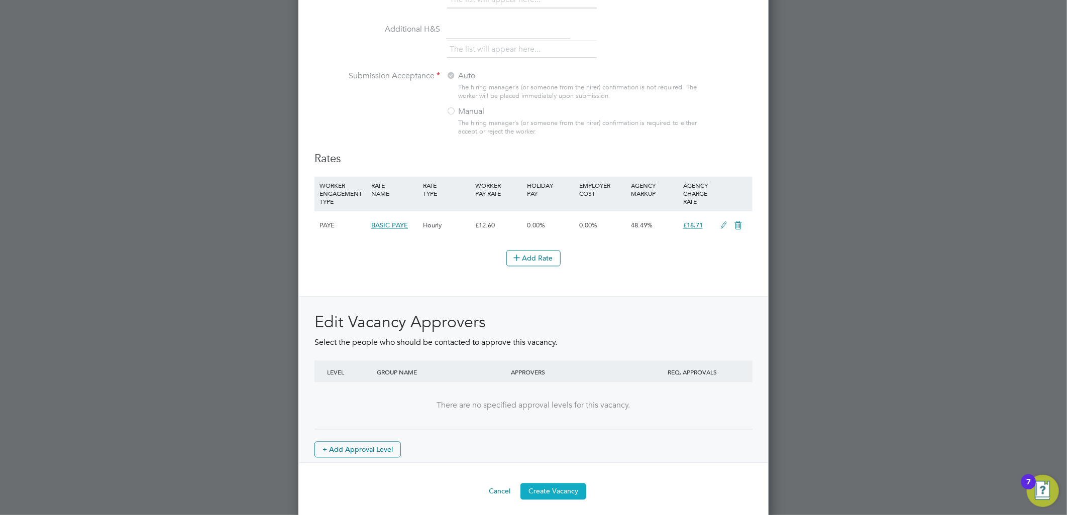
click at [563, 490] on button "Create Vacancy" at bounding box center [553, 492] width 66 height 16
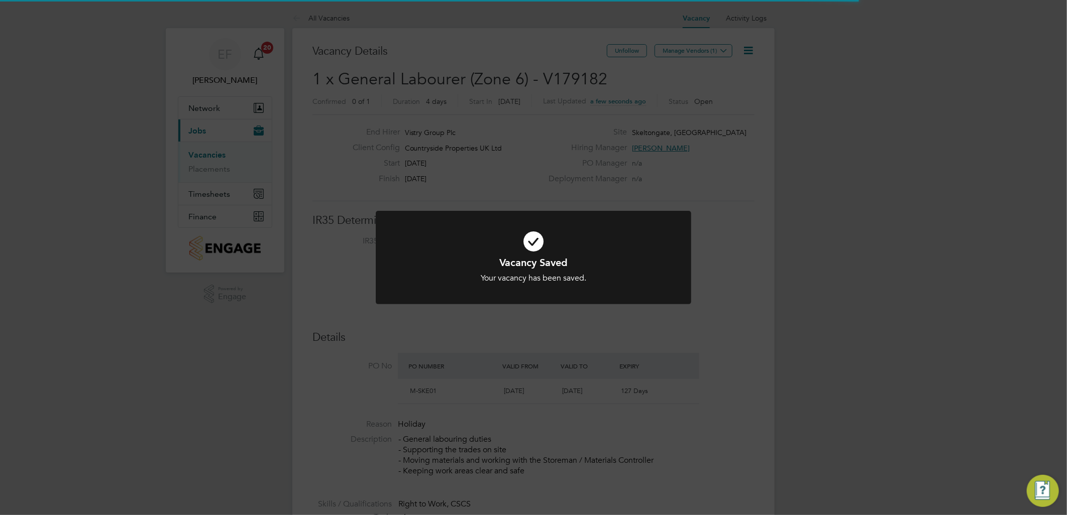
scroll to position [6, 5]
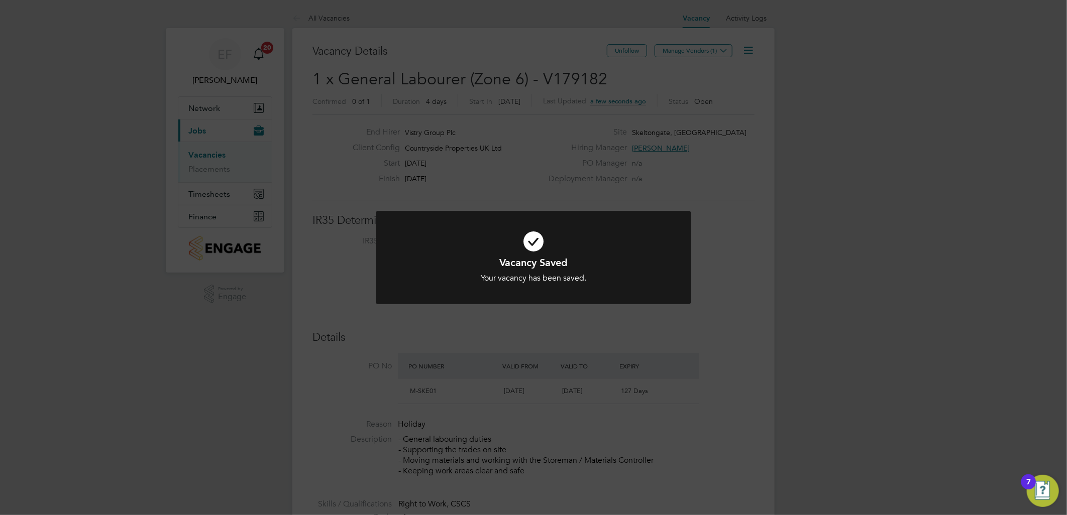
click at [697, 54] on div "Vacancy Saved Your vacancy has been saved. Cancel Okay" at bounding box center [533, 257] width 1067 height 515
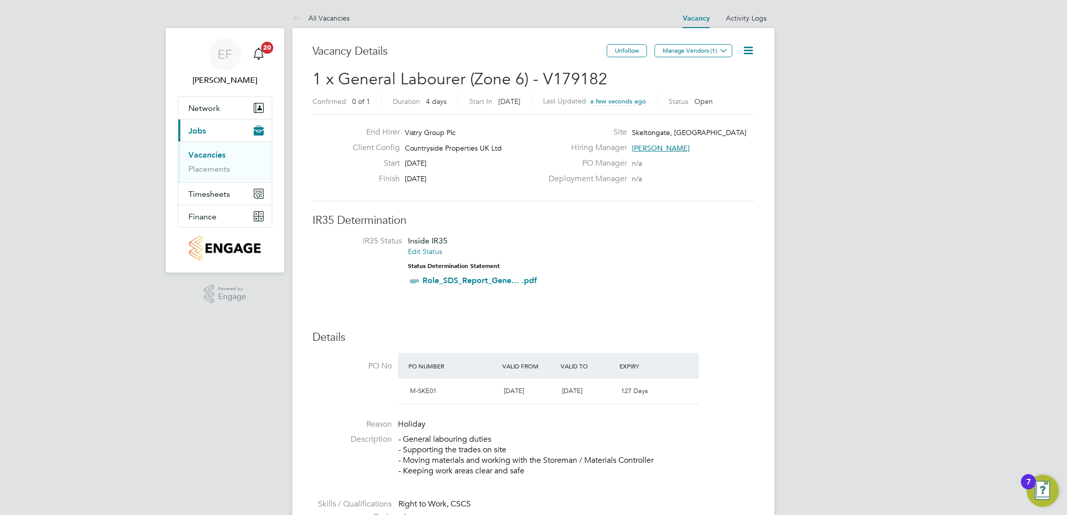
click at [697, 54] on button "Manage Vendors (1)" at bounding box center [693, 50] width 78 height 13
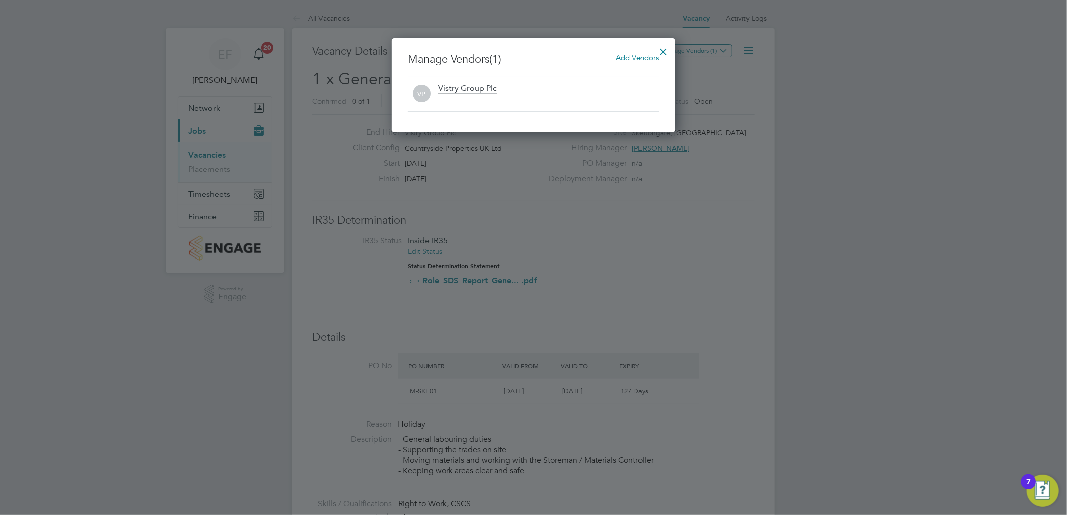
click at [623, 62] on div "Add Vendors" at bounding box center [637, 57] width 43 height 11
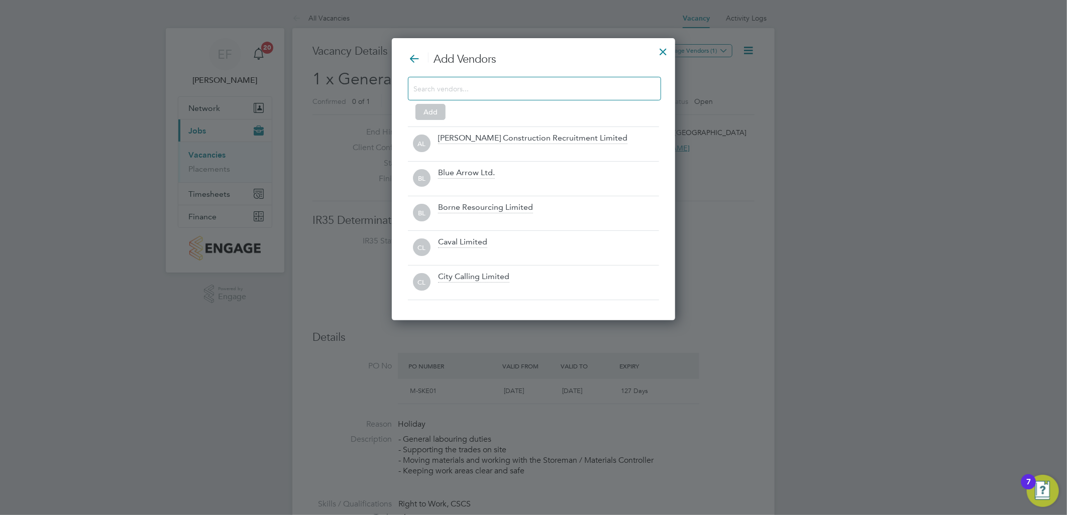
click at [561, 88] on input at bounding box center [526, 88] width 226 height 13
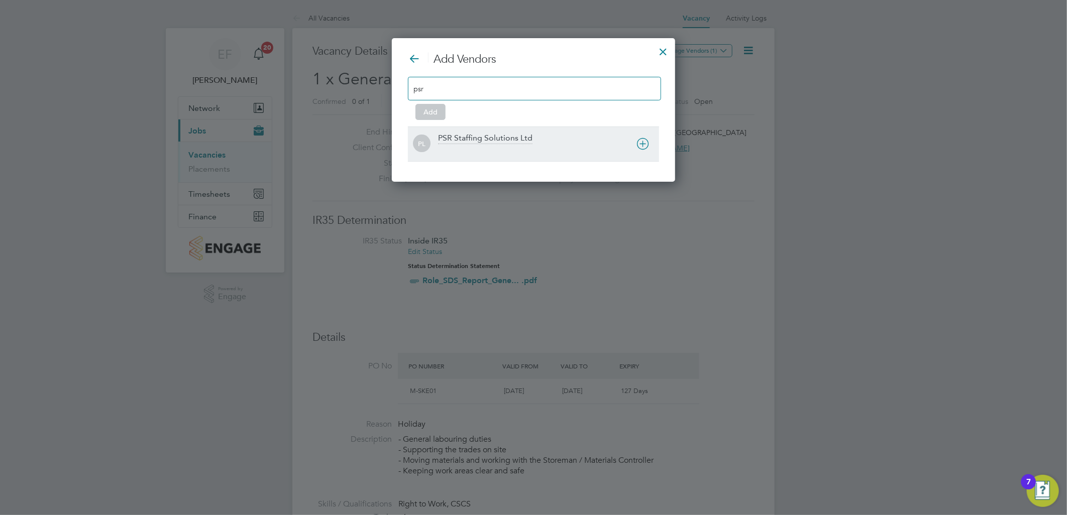
type input "psr"
click at [503, 141] on div "PSR Staffing Solutions Ltd" at bounding box center [485, 138] width 94 height 11
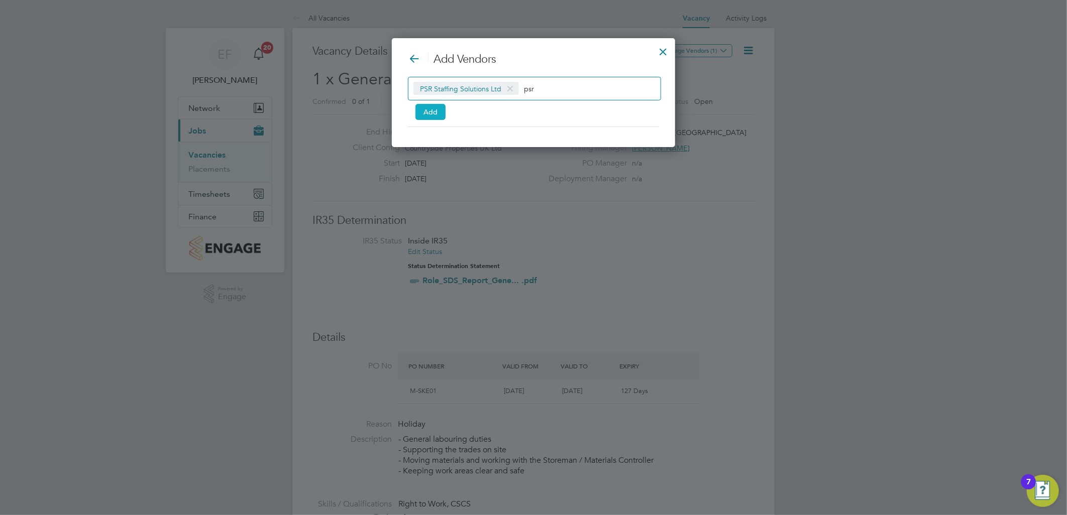
click at [441, 118] on button "Add" at bounding box center [430, 112] width 30 height 16
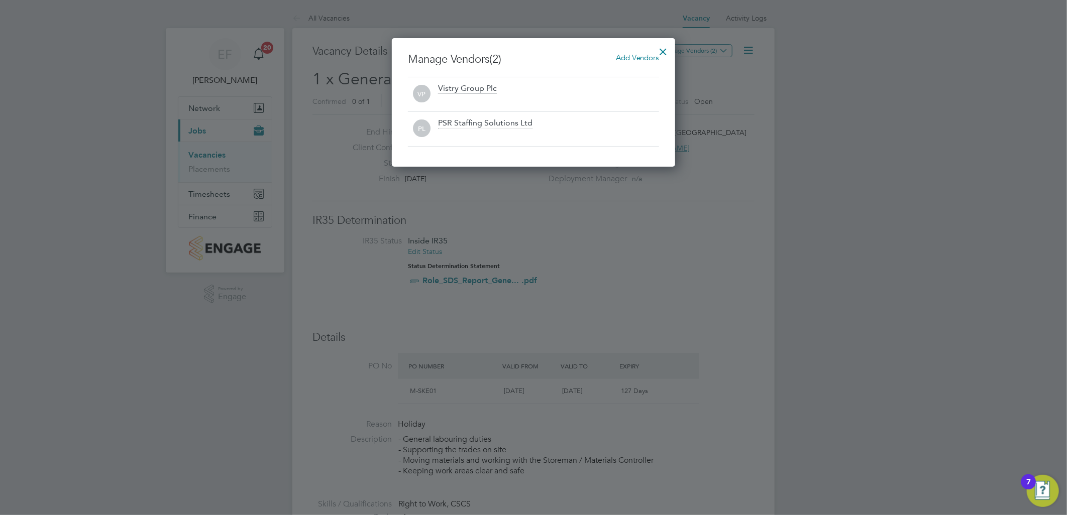
click at [665, 53] on div at bounding box center [663, 49] width 18 height 18
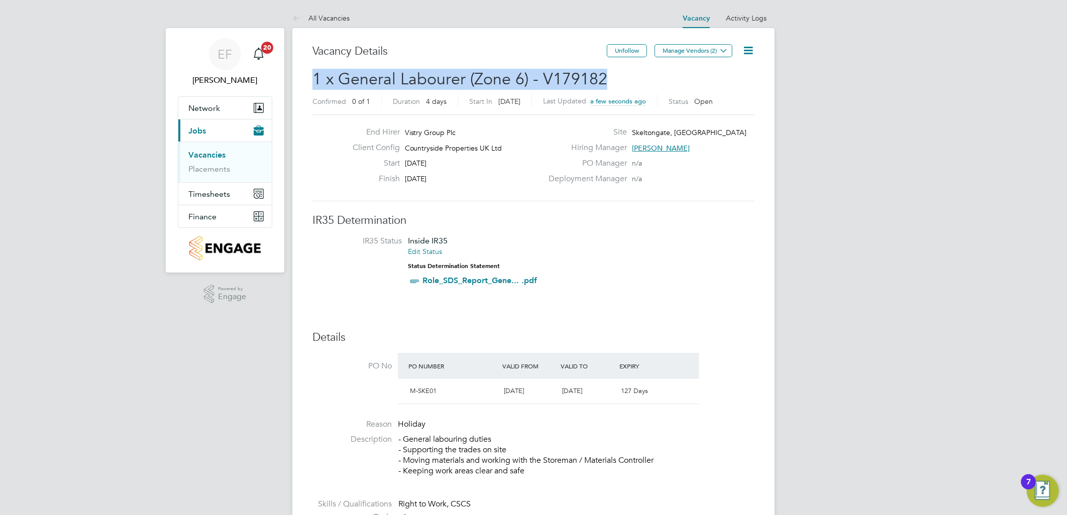
drag, startPoint x: 603, startPoint y: 78, endPoint x: 315, endPoint y: 77, distance: 288.3
click at [315, 77] on span "1 x General Labourer (Zone 6) - V179182" at bounding box center [459, 79] width 295 height 20
drag, startPoint x: 315, startPoint y: 77, endPoint x: 323, endPoint y: 77, distance: 8.0
copy span "1 x General Labourer (Zone 6) - V179182"
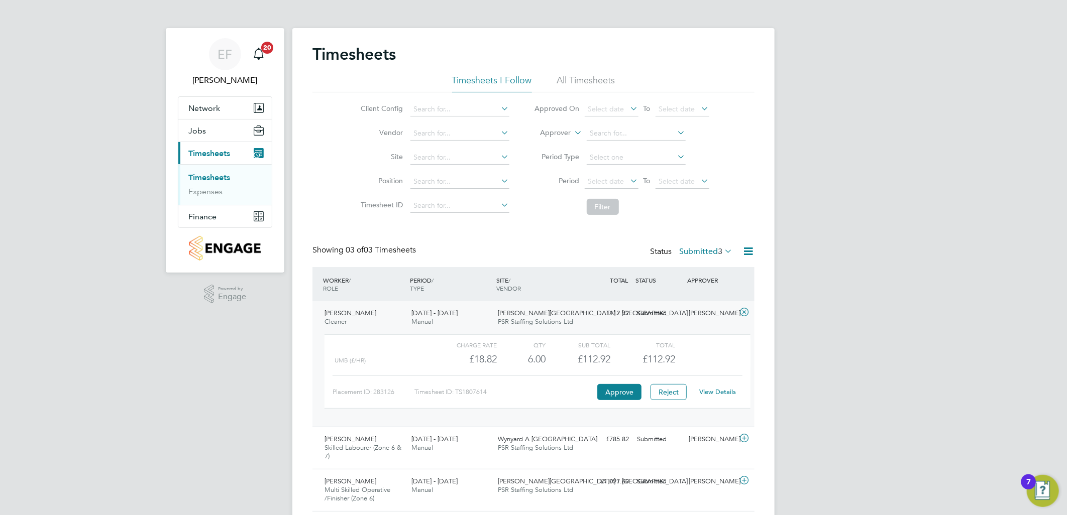
click at [575, 81] on li "All Timesheets" at bounding box center [586, 83] width 58 height 18
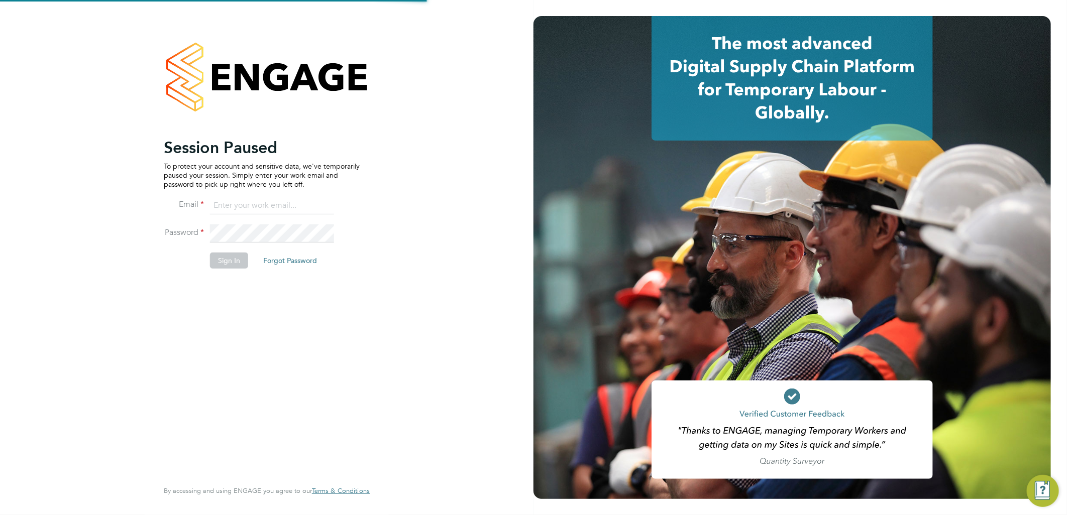
type input "emma.forsyth@vistry.co.uk"
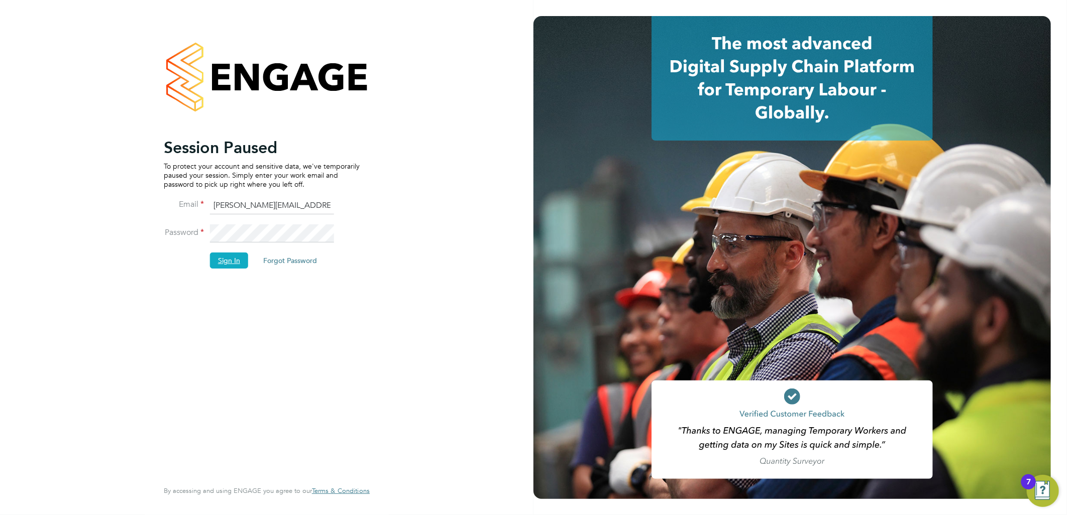
click at [236, 257] on button "Sign In" at bounding box center [229, 261] width 38 height 16
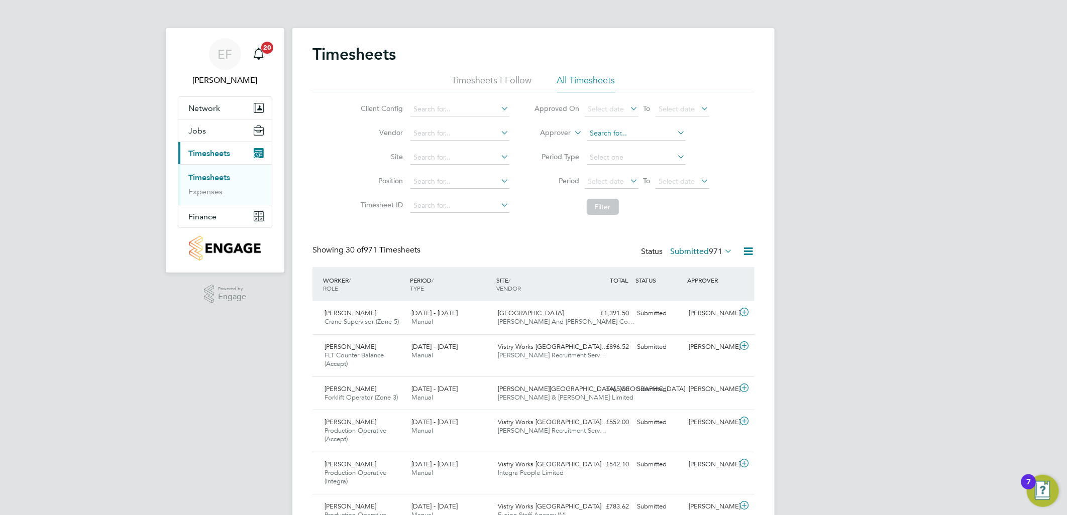
click at [608, 133] on input at bounding box center [636, 134] width 99 height 14
click at [650, 147] on li "Simon Dodd" at bounding box center [649, 148] width 127 height 14
type input "Simon Dodd"
click at [600, 206] on button "Filter" at bounding box center [603, 207] width 32 height 16
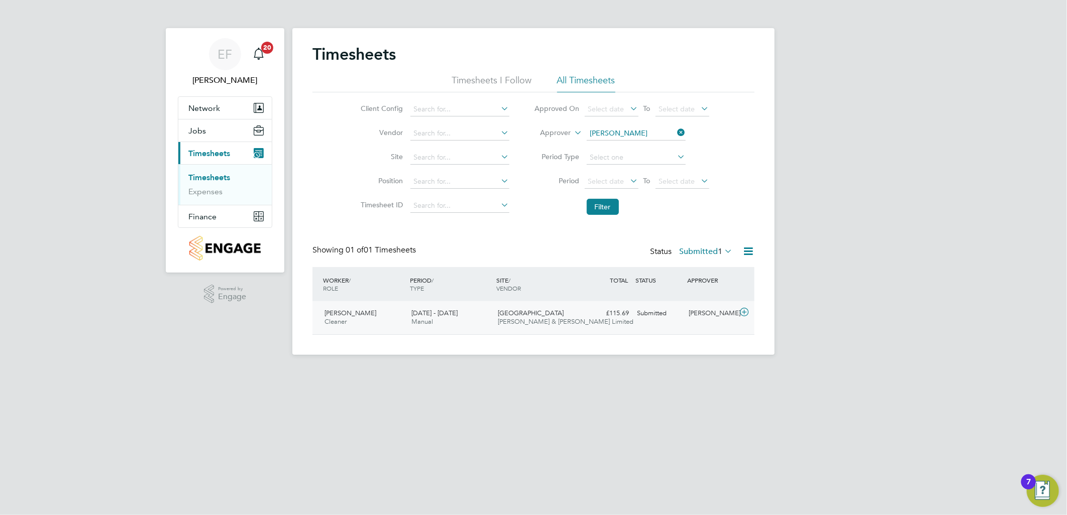
click at [745, 314] on icon at bounding box center [744, 312] width 13 height 8
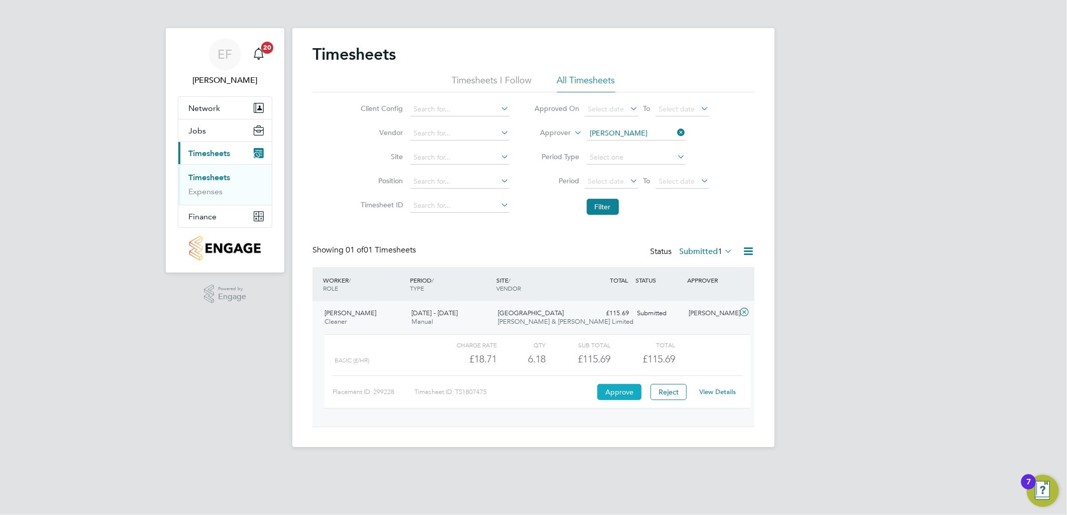
click at [609, 395] on button "Approve" at bounding box center [619, 392] width 44 height 16
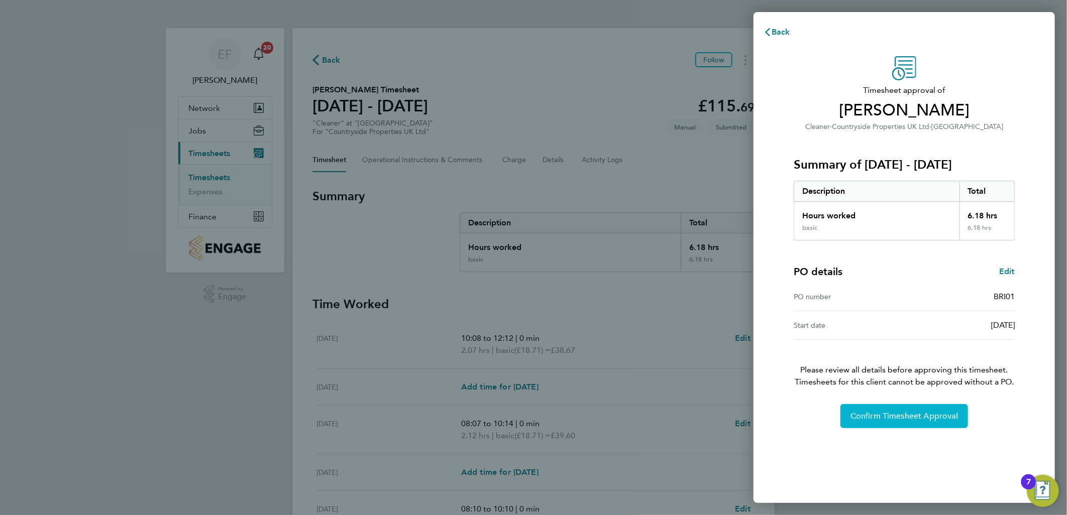
click at [941, 414] on span "Confirm Timesheet Approval" at bounding box center [903, 416] width 107 height 10
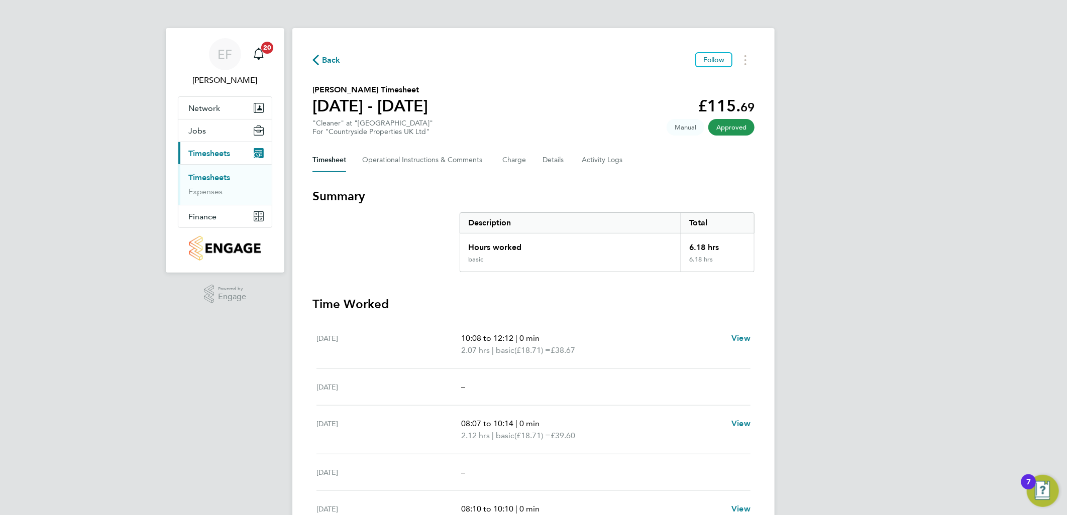
click at [208, 182] on link "Timesheets" at bounding box center [209, 178] width 42 height 10
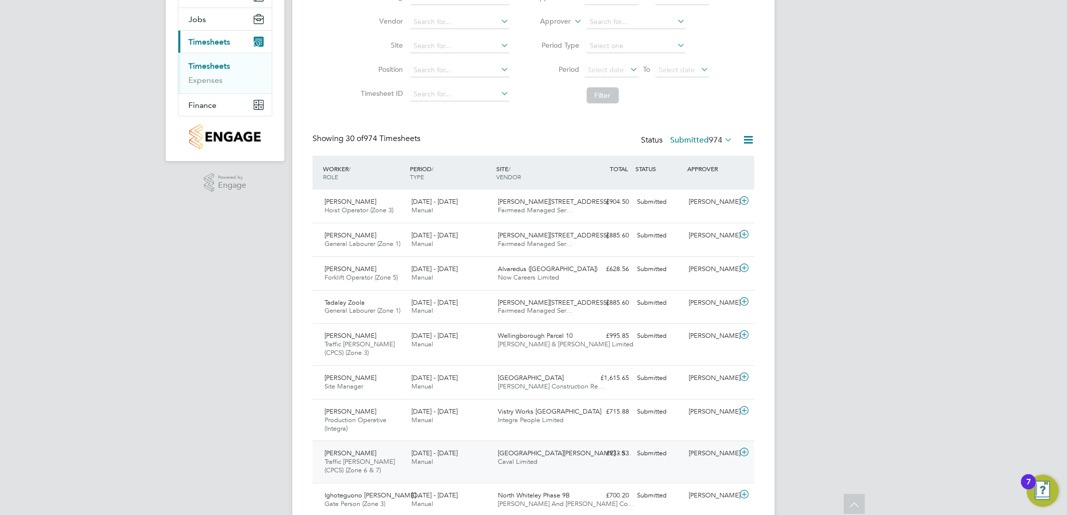
click at [747, 451] on icon at bounding box center [744, 452] width 13 height 8
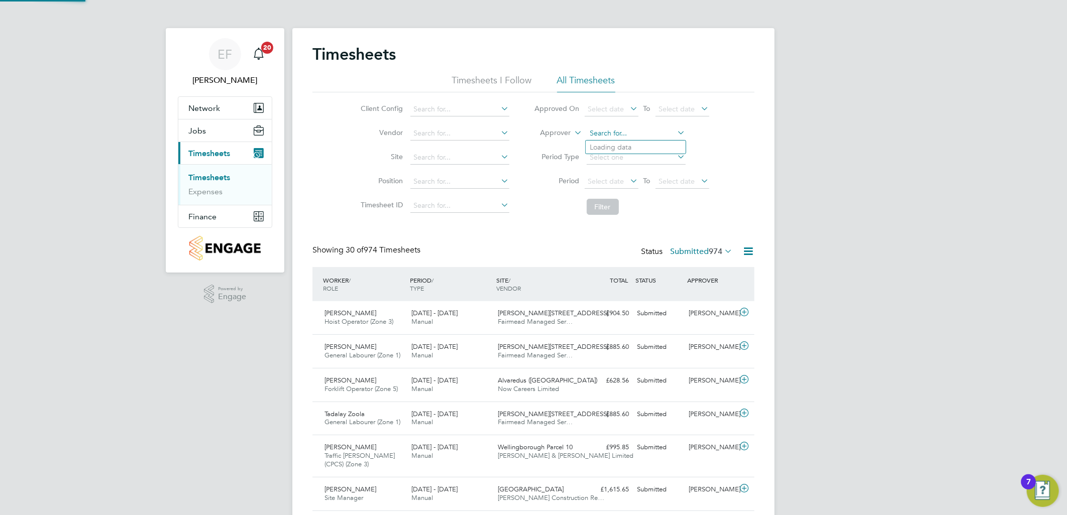
click at [613, 129] on input at bounding box center [636, 134] width 99 height 14
click at [629, 149] on li "[PERSON_NAME]" at bounding box center [649, 148] width 127 height 14
type input "[PERSON_NAME]"
click at [613, 202] on button "Filter" at bounding box center [603, 207] width 32 height 16
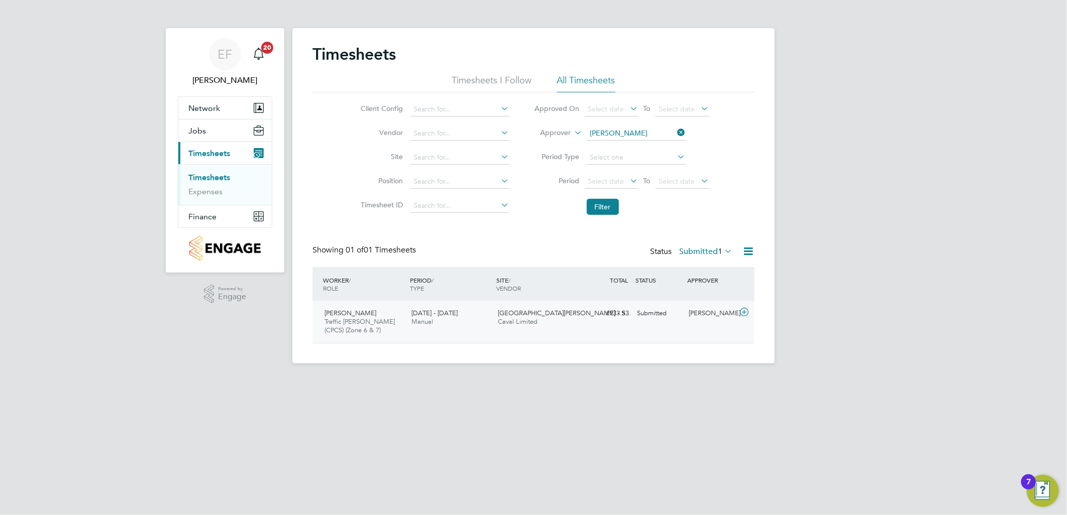
click at [746, 314] on icon at bounding box center [744, 312] width 13 height 8
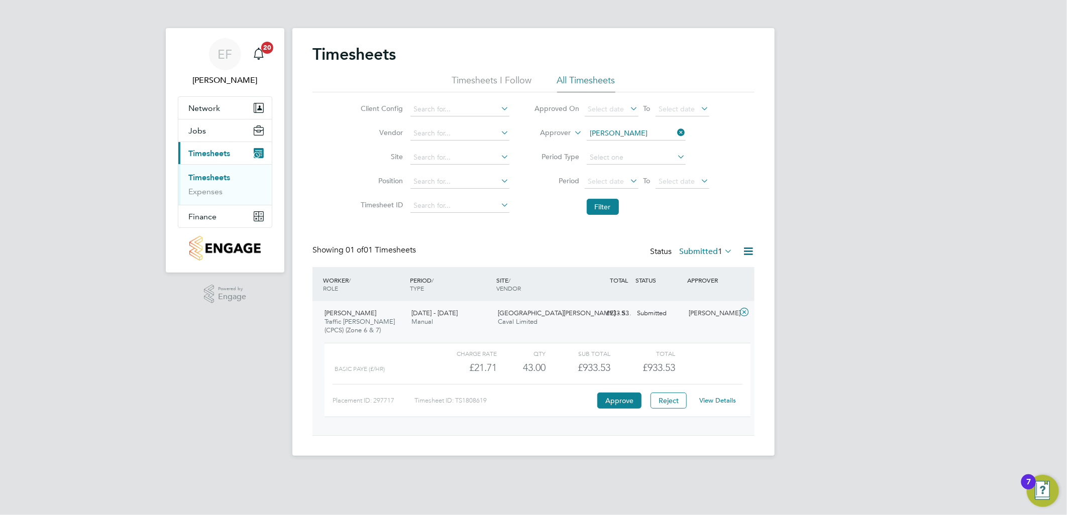
click at [726, 401] on link "View Details" at bounding box center [718, 400] width 37 height 9
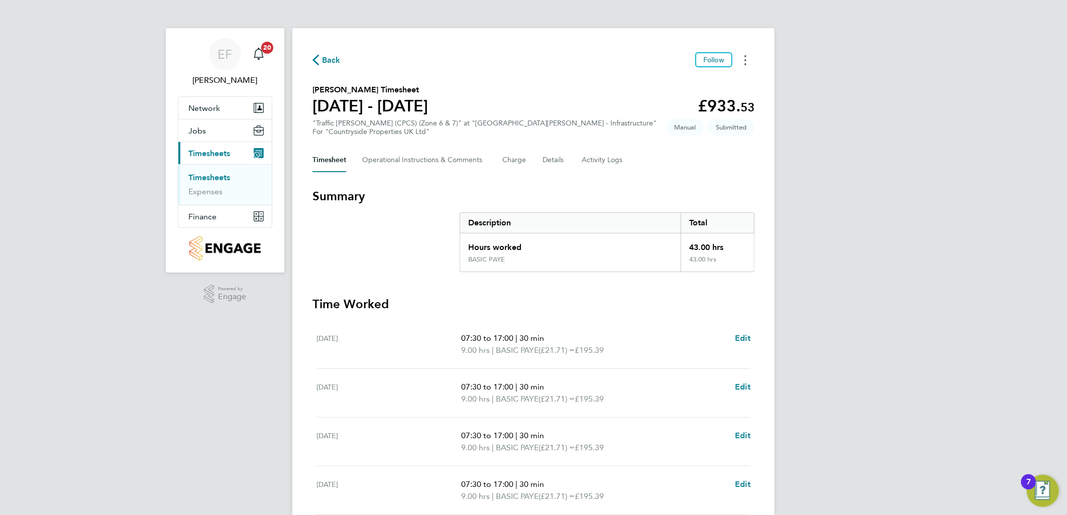
click at [749, 59] on button "Timesheets Menu" at bounding box center [745, 60] width 18 height 16
click at [698, 99] on link "Download timesheet" at bounding box center [694, 102] width 121 height 20
